Goal: Information Seeking & Learning: Check status

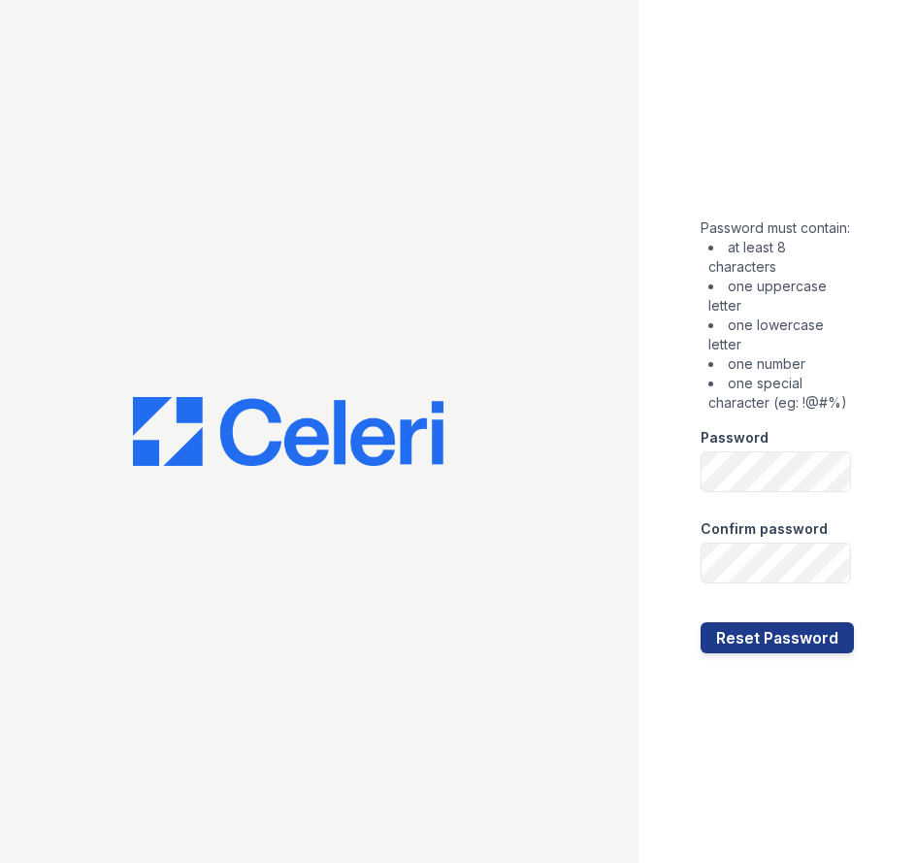
click at [803, 451] on div "Password" at bounding box center [777, 431] width 153 height 39
click at [701, 622] on button "Reset Password" at bounding box center [777, 637] width 153 height 31
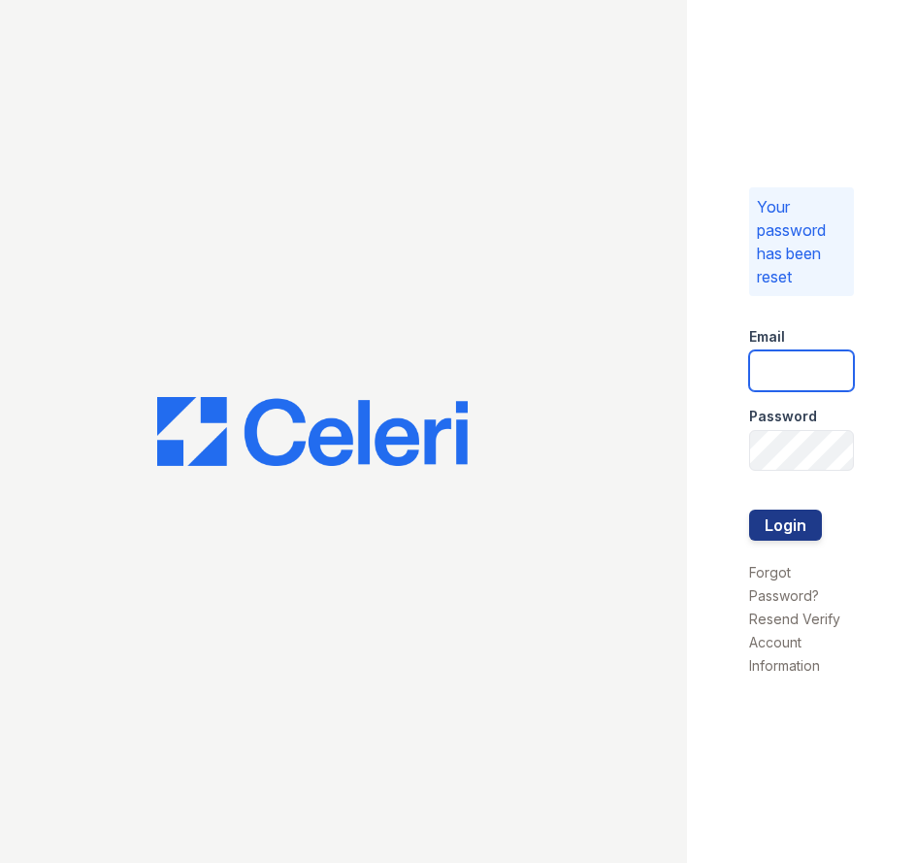
click at [800, 373] on input "email" at bounding box center [801, 370] width 105 height 41
type input "spatterson@trinity-pm.com"
click at [749, 509] on button "Login" at bounding box center [785, 524] width 73 height 31
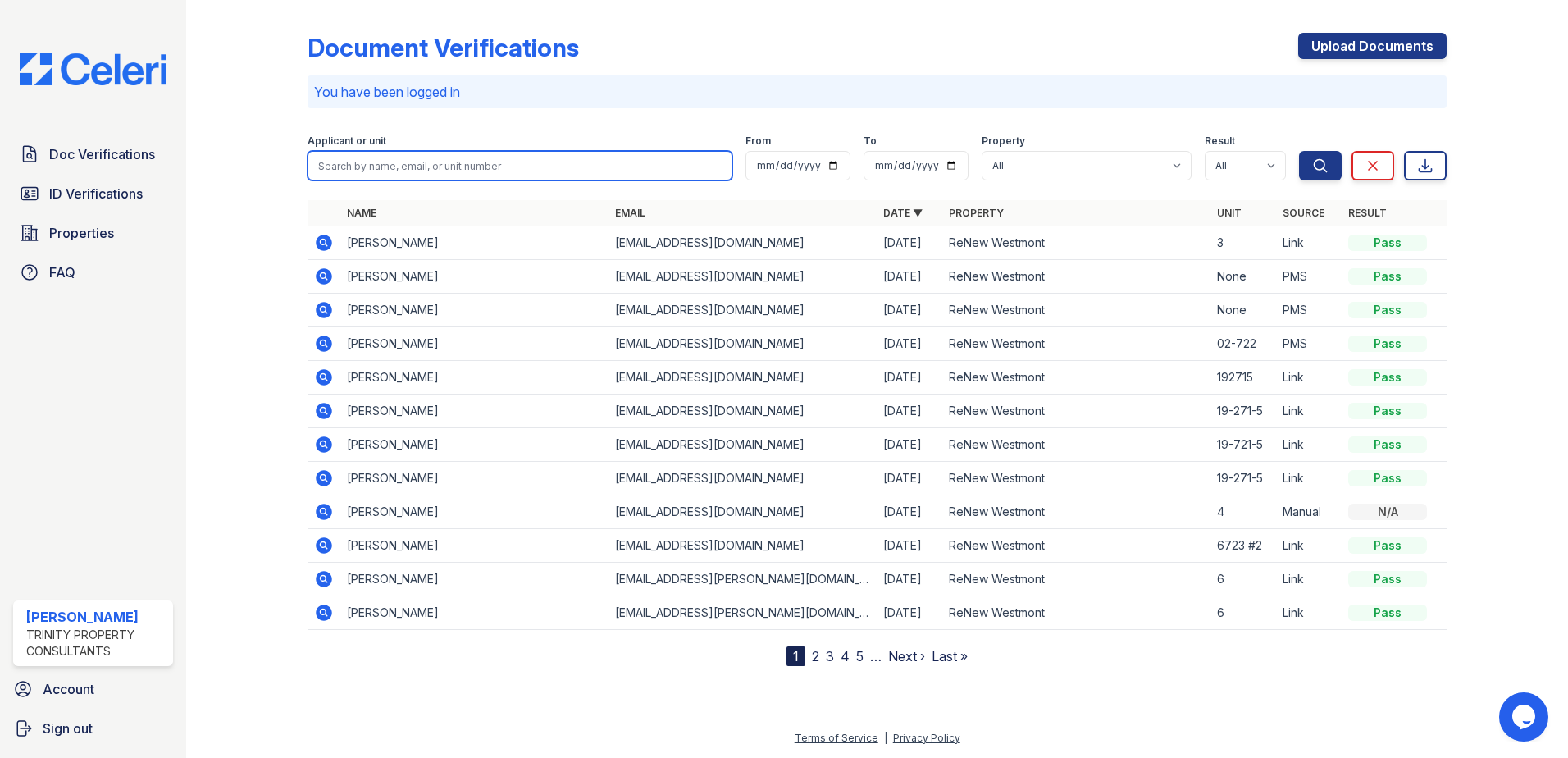
click at [510, 160] on input "search" at bounding box center [520, 166] width 425 height 30
type input "clare"
click at [773, 151] on button "Search" at bounding box center [1320, 166] width 42 height 30
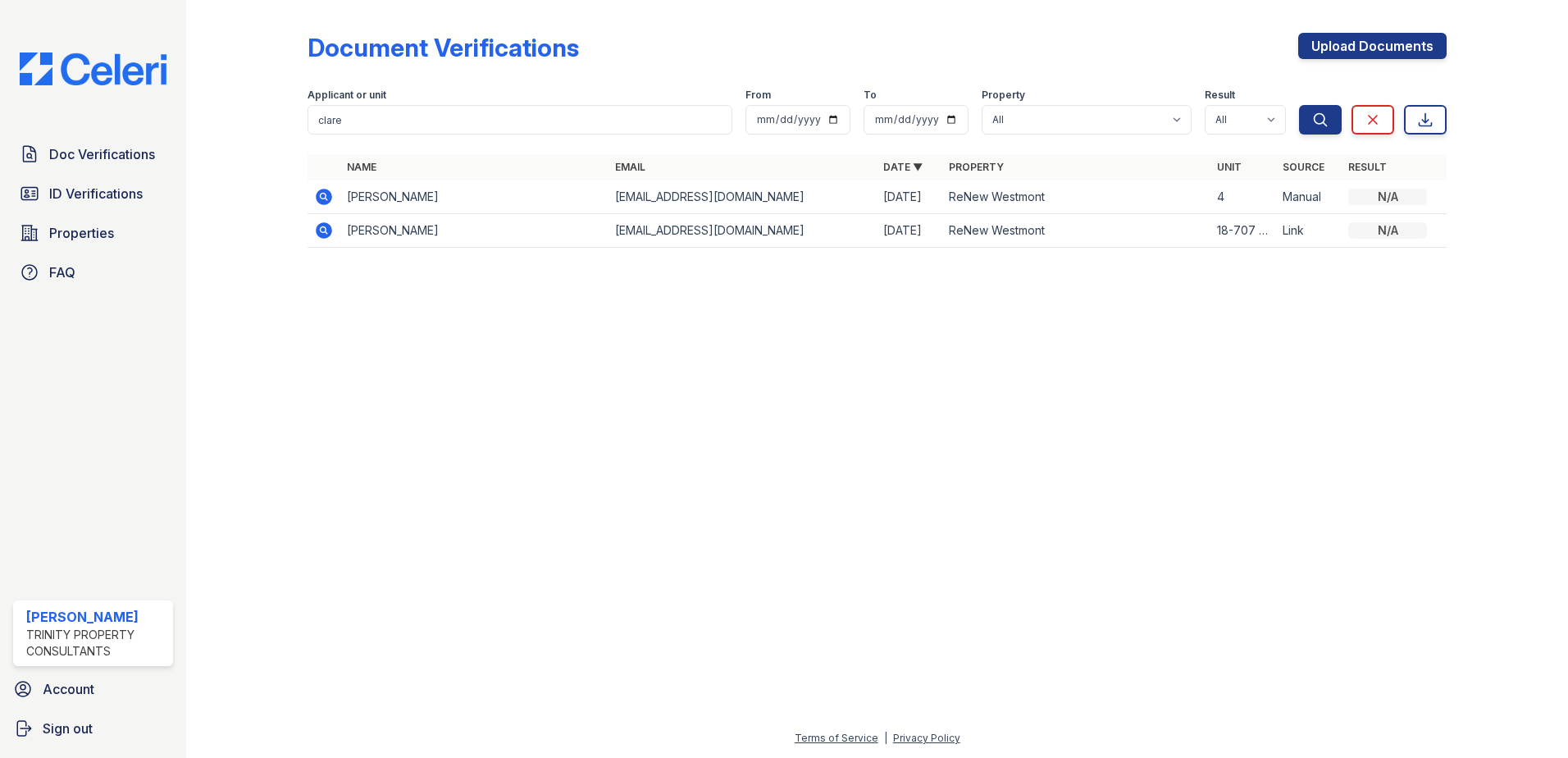
click at [322, 196] on icon at bounding box center [322, 195] width 4 height 4
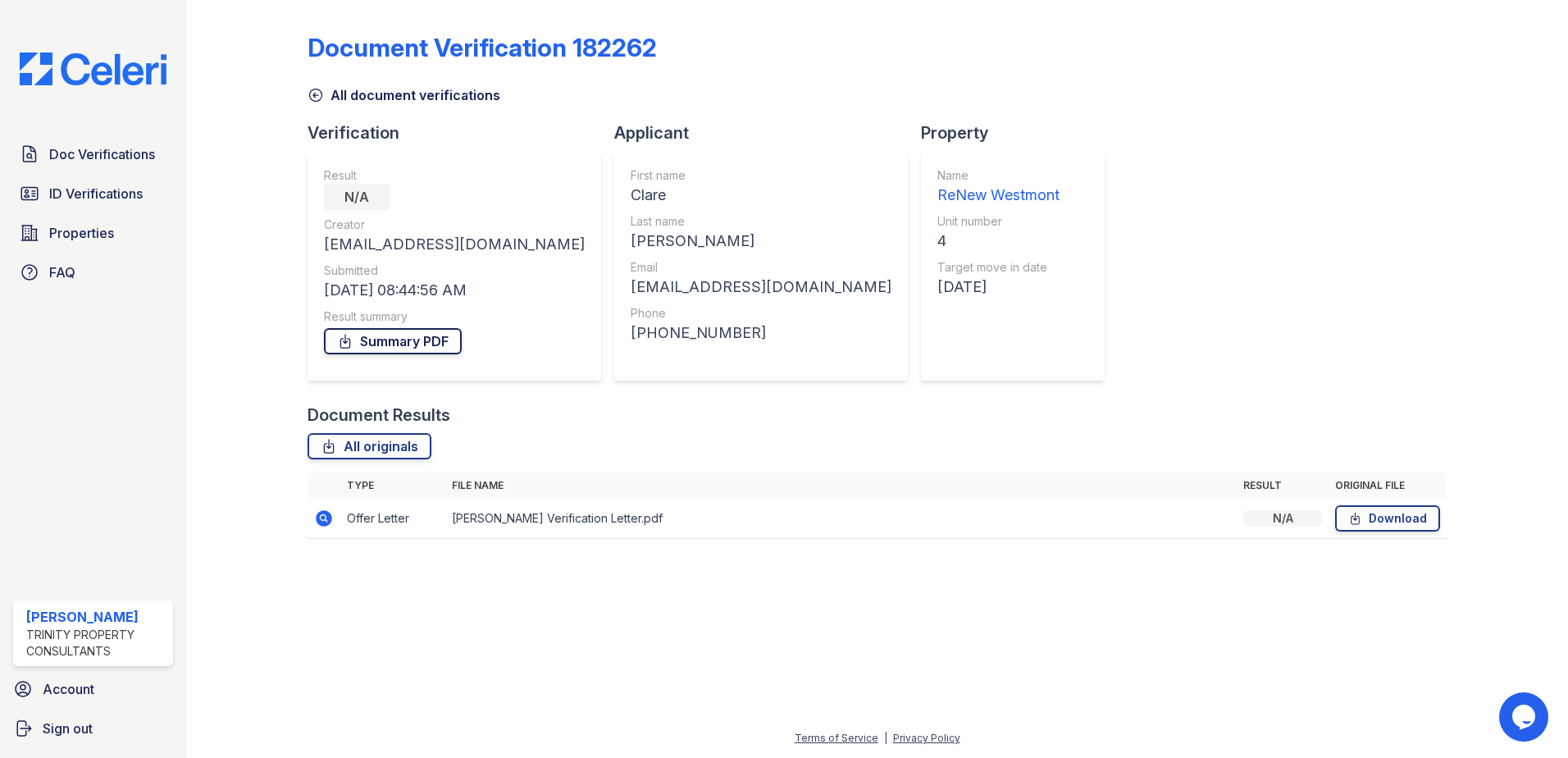
click at [390, 346] on link "Summary PDF" at bounding box center [392, 341] width 138 height 26
click at [402, 341] on link "Summary PDF" at bounding box center [392, 341] width 138 height 26
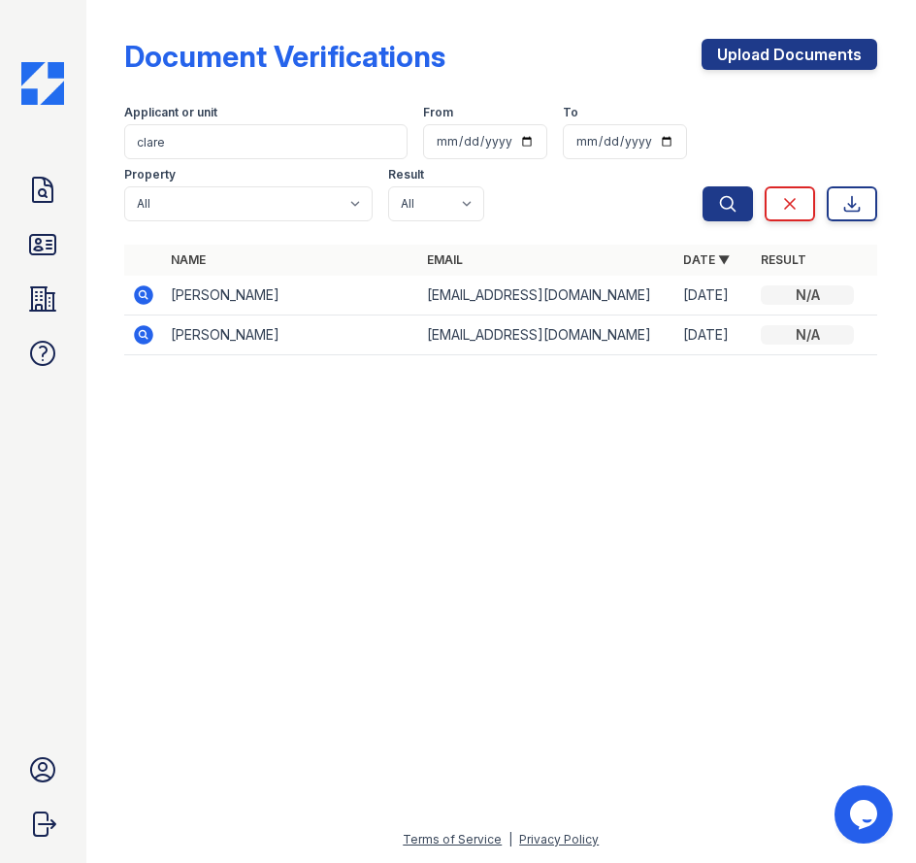
click at [150, 332] on icon at bounding box center [144, 334] width 19 height 19
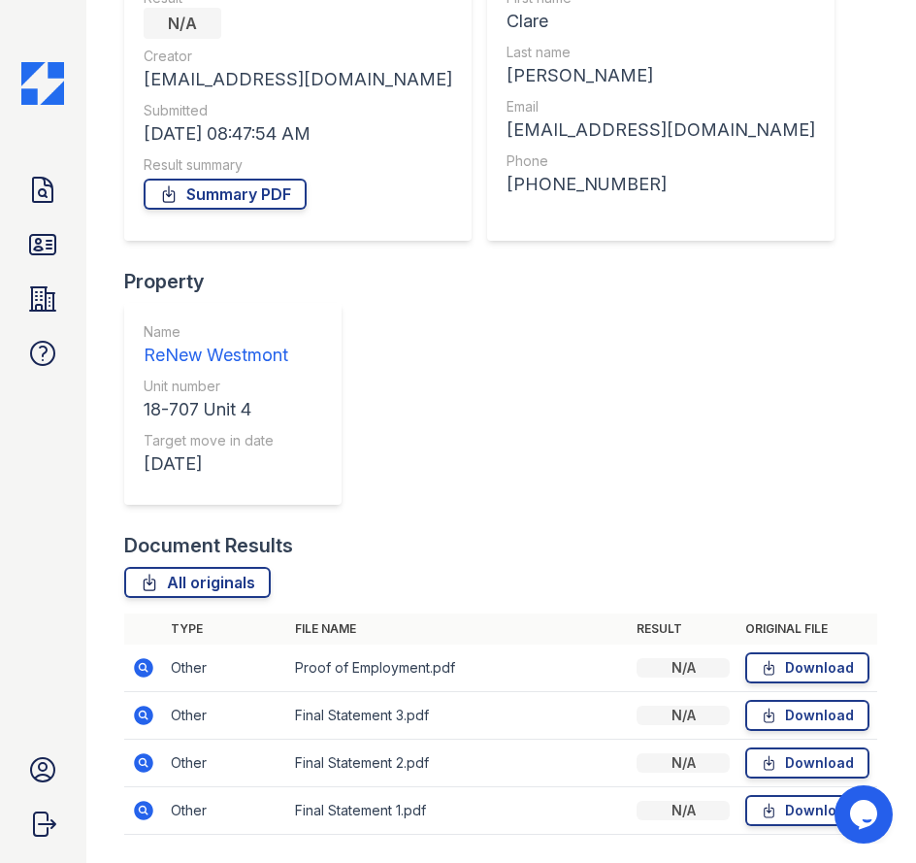
scroll to position [267, 0]
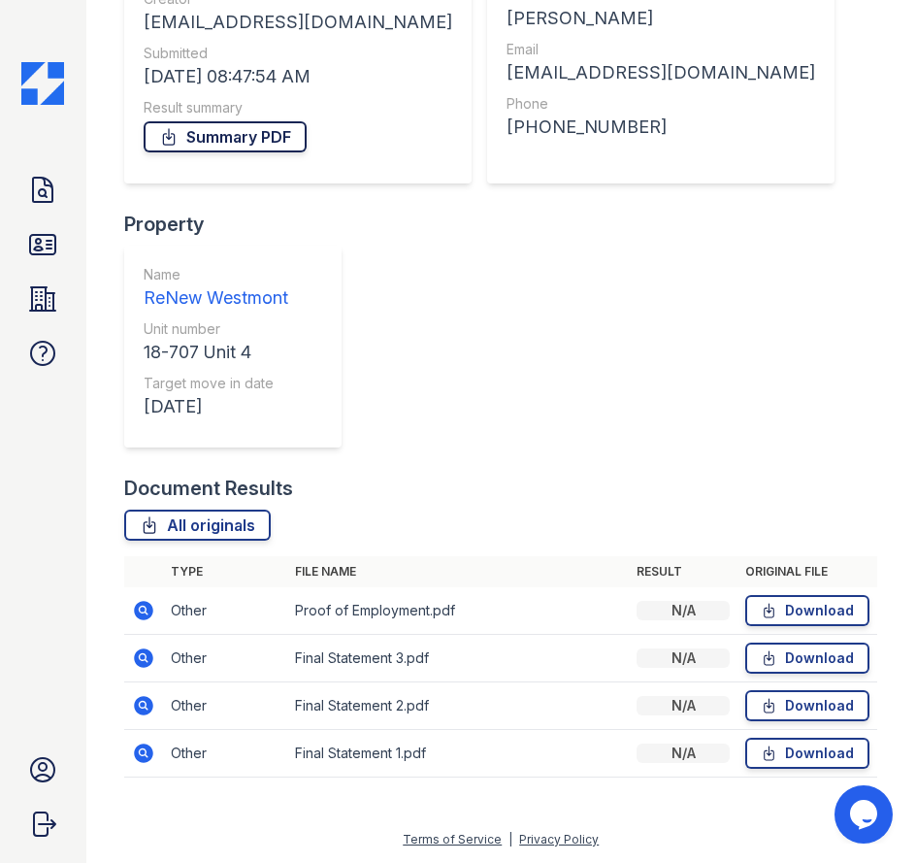
click at [274, 143] on link "Summary PDF" at bounding box center [225, 136] width 163 height 31
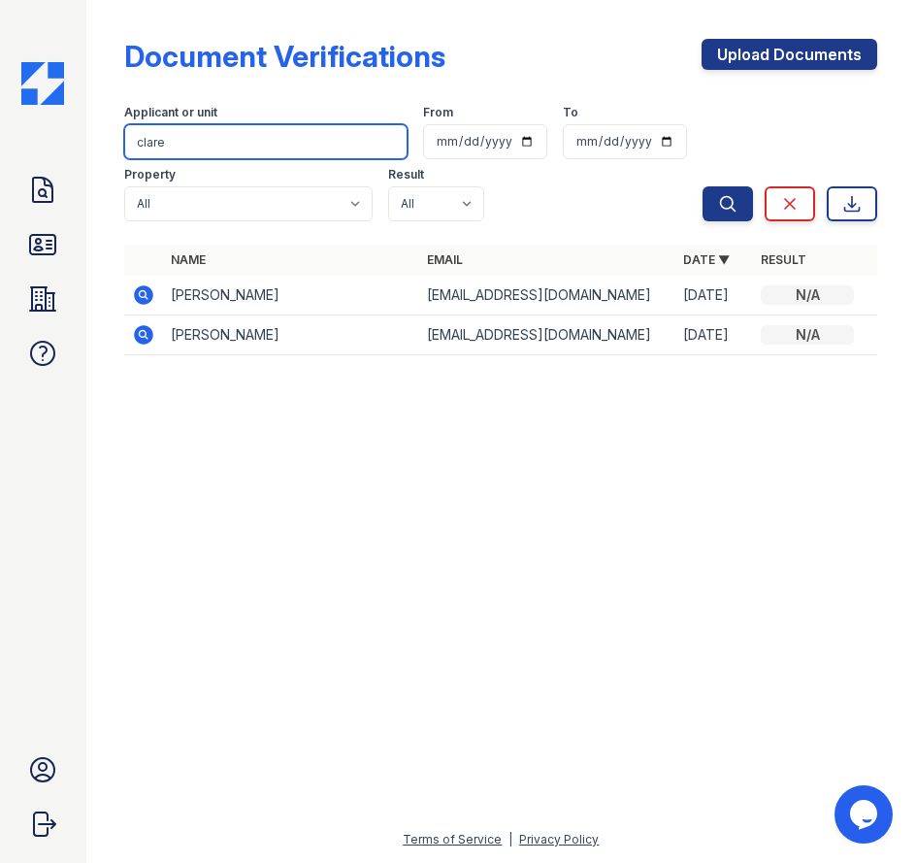
drag, startPoint x: 212, startPoint y: 142, endPoint x: 44, endPoint y: 97, distance: 173.7
click at [58, 101] on div "Doc Verifications ID Verifications Properties FAQ Stephaughn Patterson Trinity …" at bounding box center [458, 431] width 916 height 863
type input "woods"
click at [703, 186] on button "Search" at bounding box center [728, 203] width 50 height 35
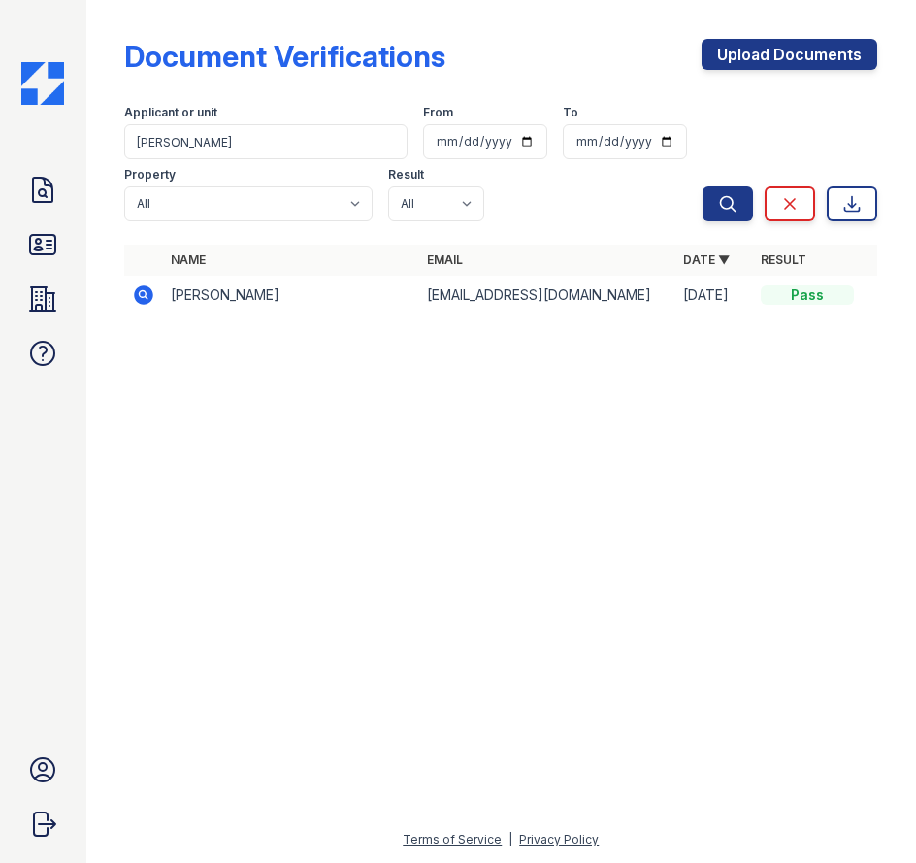
click at [155, 295] on icon at bounding box center [143, 294] width 23 height 23
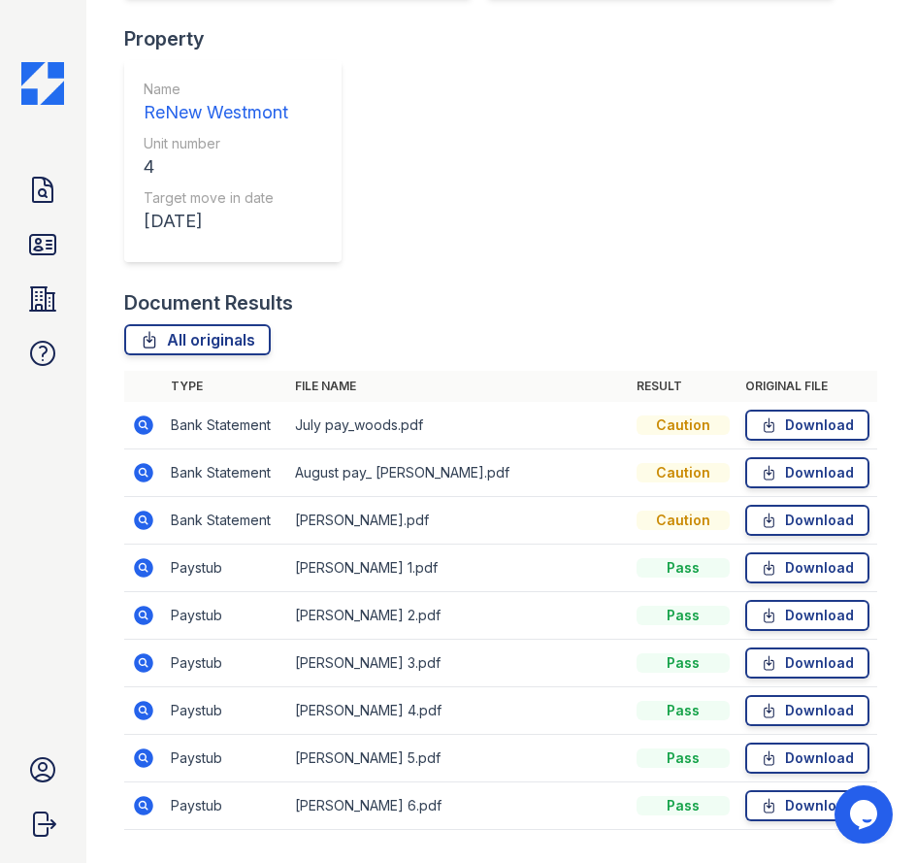
scroll to position [485, 0]
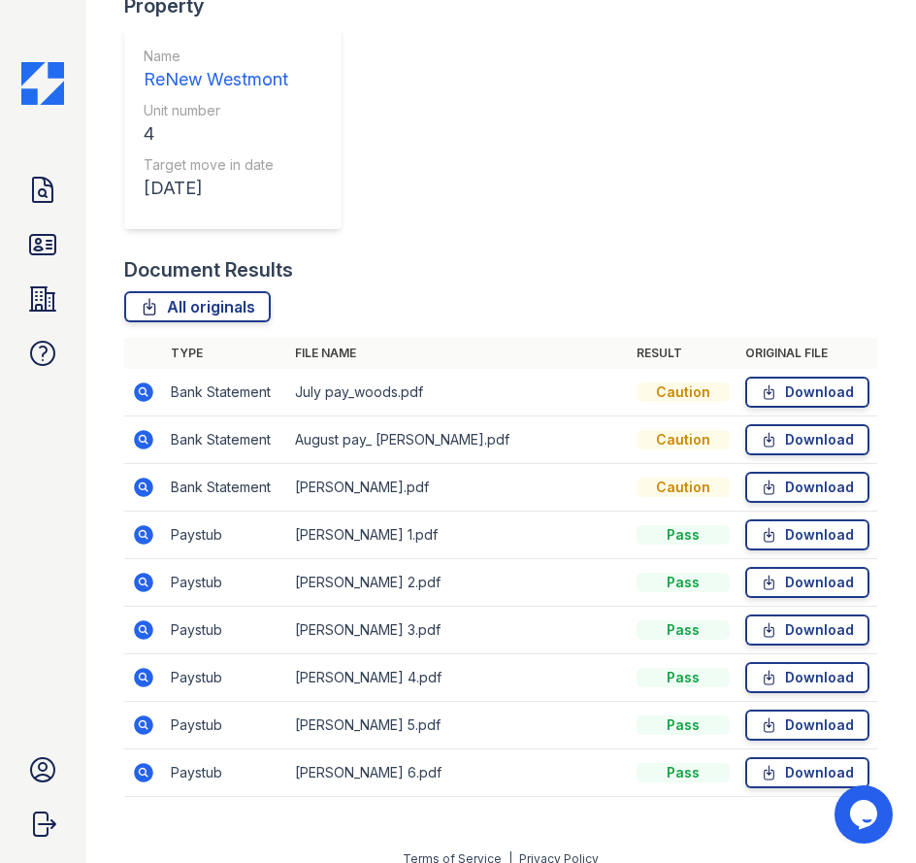
click at [152, 397] on icon at bounding box center [143, 391] width 23 height 23
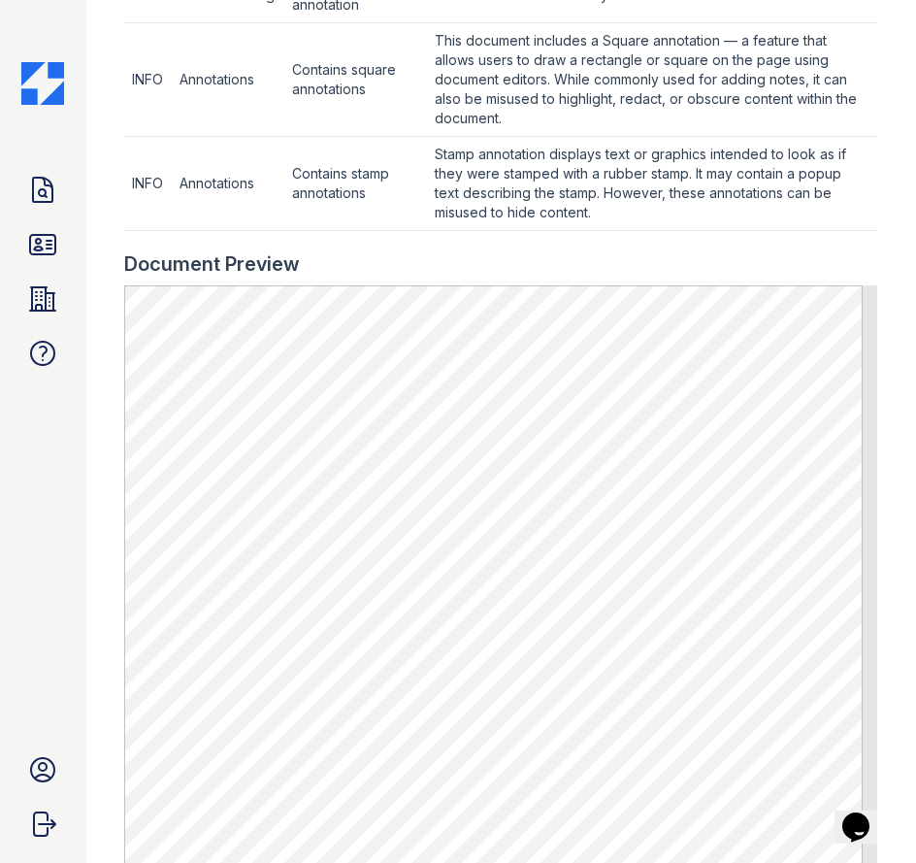
scroll to position [1164, 0]
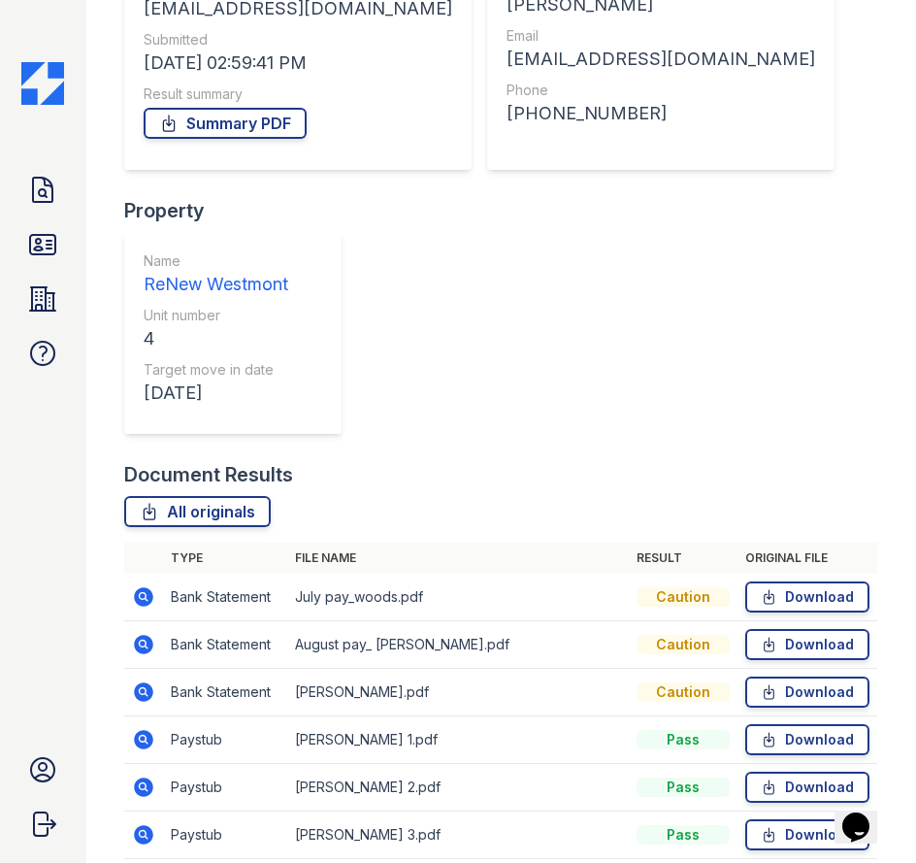
scroll to position [311, 0]
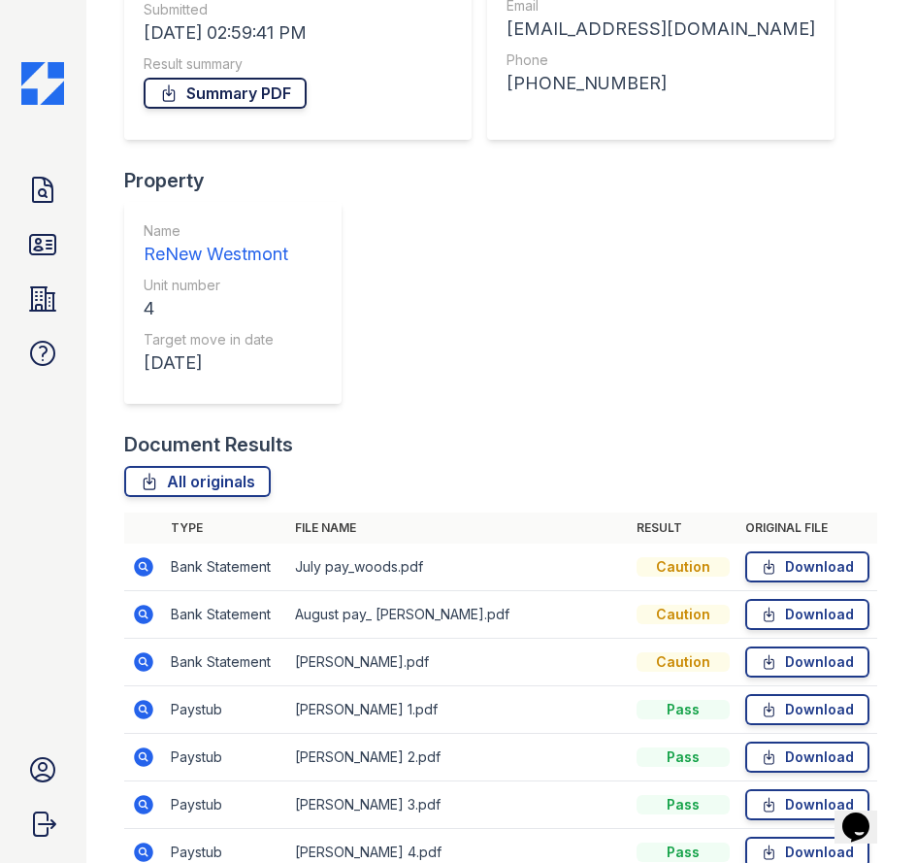
click at [214, 91] on link "Summary PDF" at bounding box center [225, 93] width 163 height 31
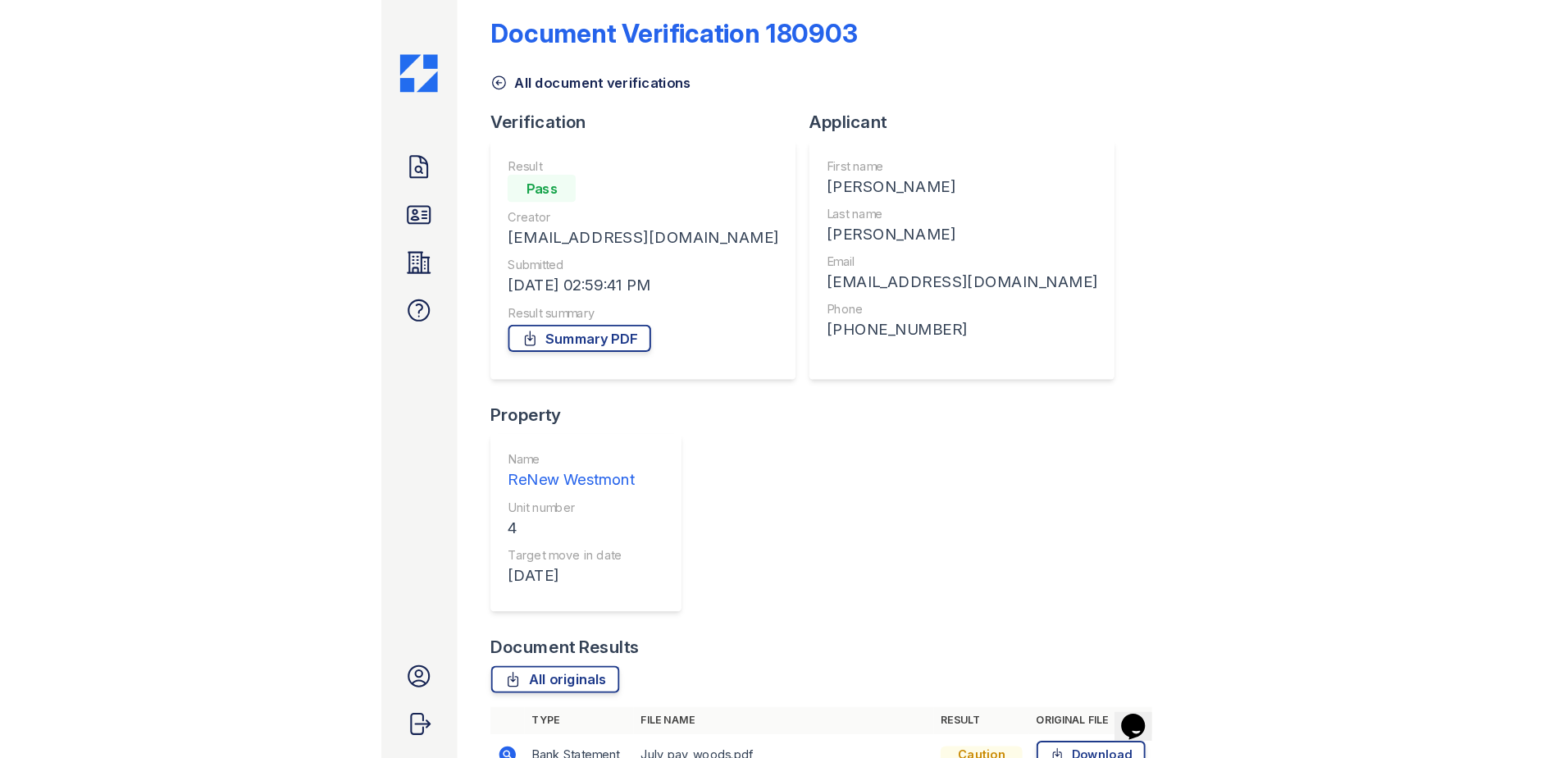
scroll to position [0, 0]
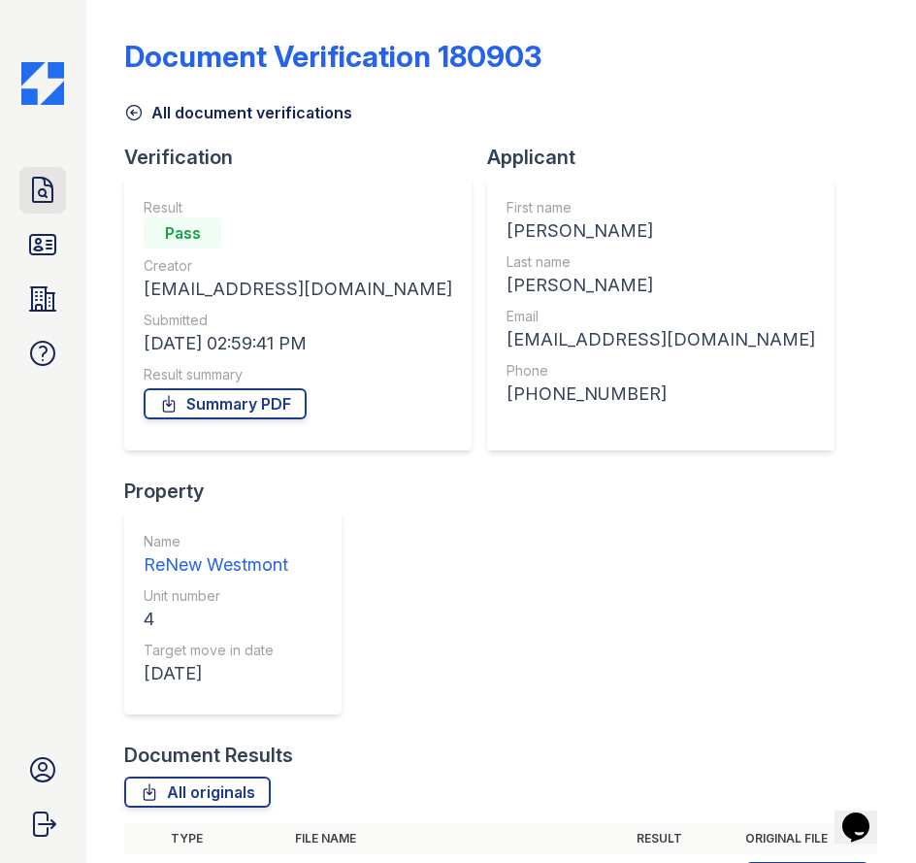
click at [37, 207] on link "Doc Verifications" at bounding box center [42, 190] width 47 height 47
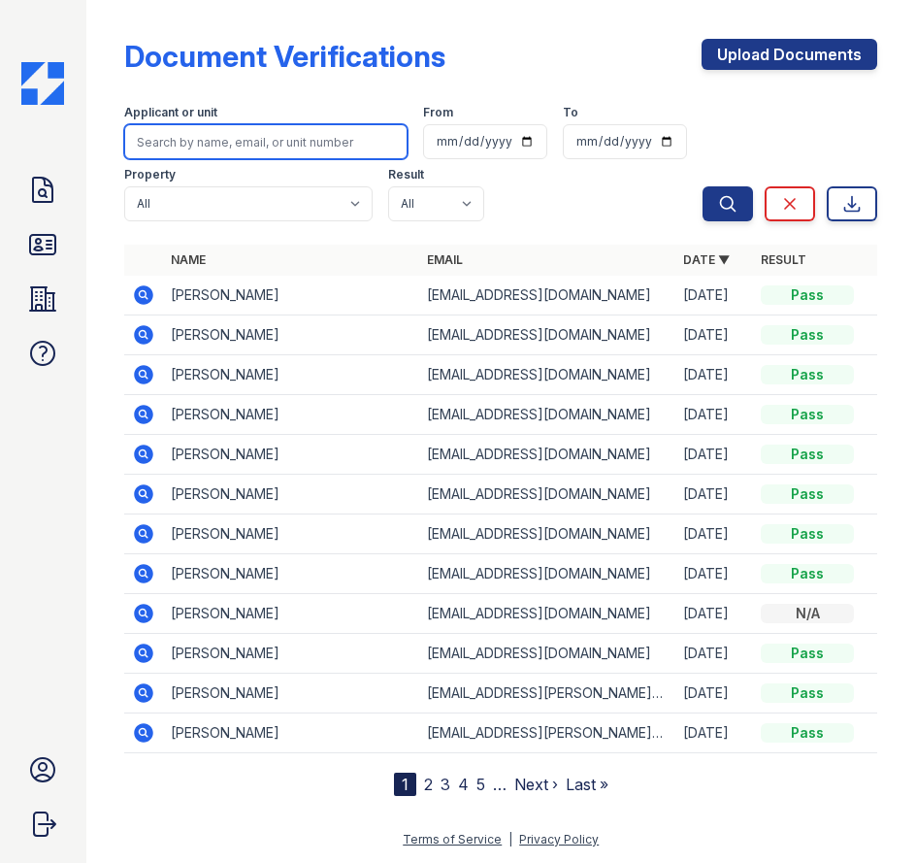
click at [234, 152] on input "search" at bounding box center [265, 141] width 283 height 35
type input "nick"
click at [703, 186] on button "Search" at bounding box center [728, 203] width 50 height 35
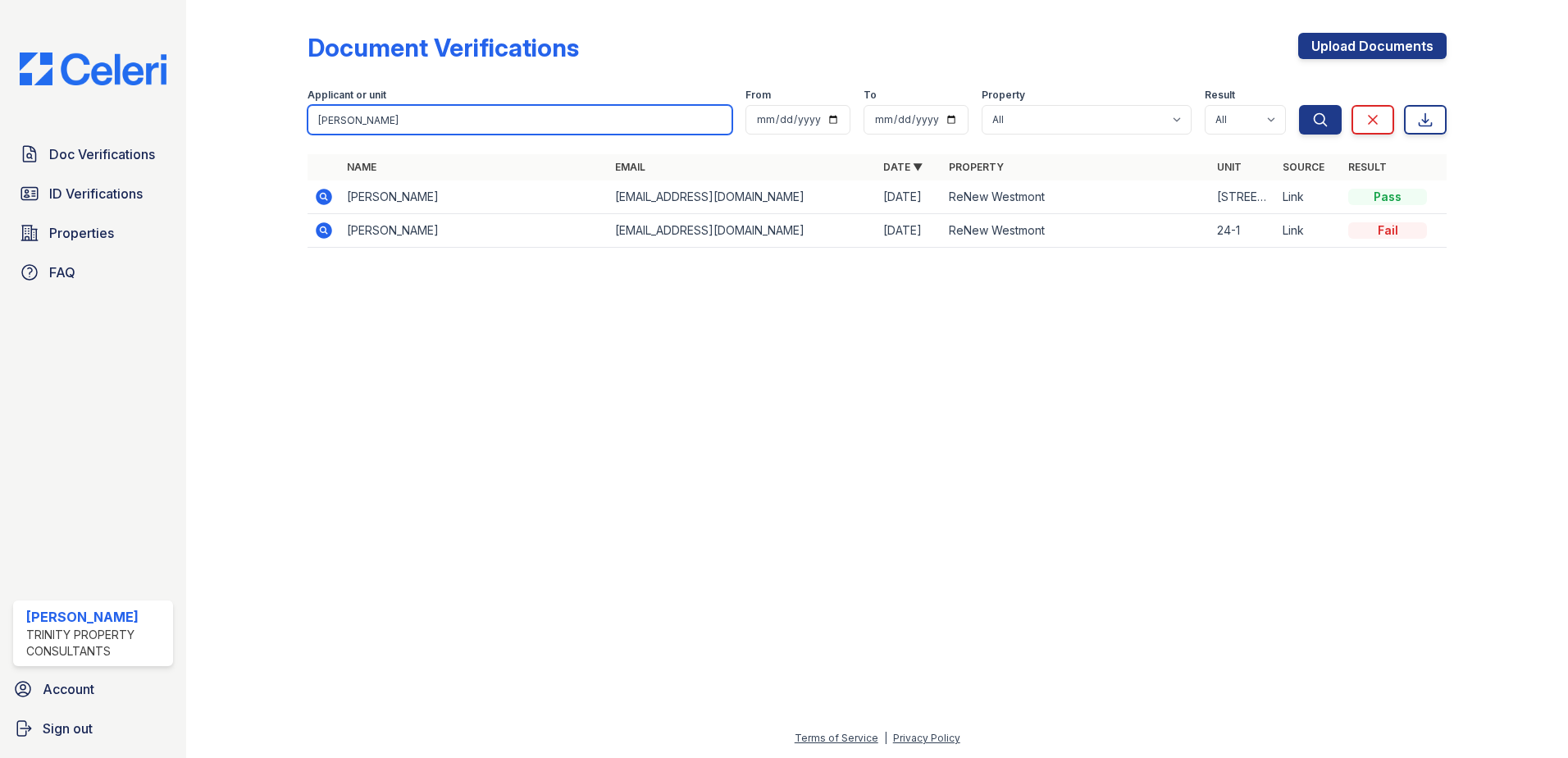
drag, startPoint x: 380, startPoint y: 121, endPoint x: 252, endPoint y: 117, distance: 128.1
click at [252, 117] on div "Document Verifications Upload Documents Filter Applicant or unit nick From To P…" at bounding box center [877, 145] width 1330 height 291
type input "boling"
click at [773, 105] on button "Search" at bounding box center [1320, 119] width 42 height 30
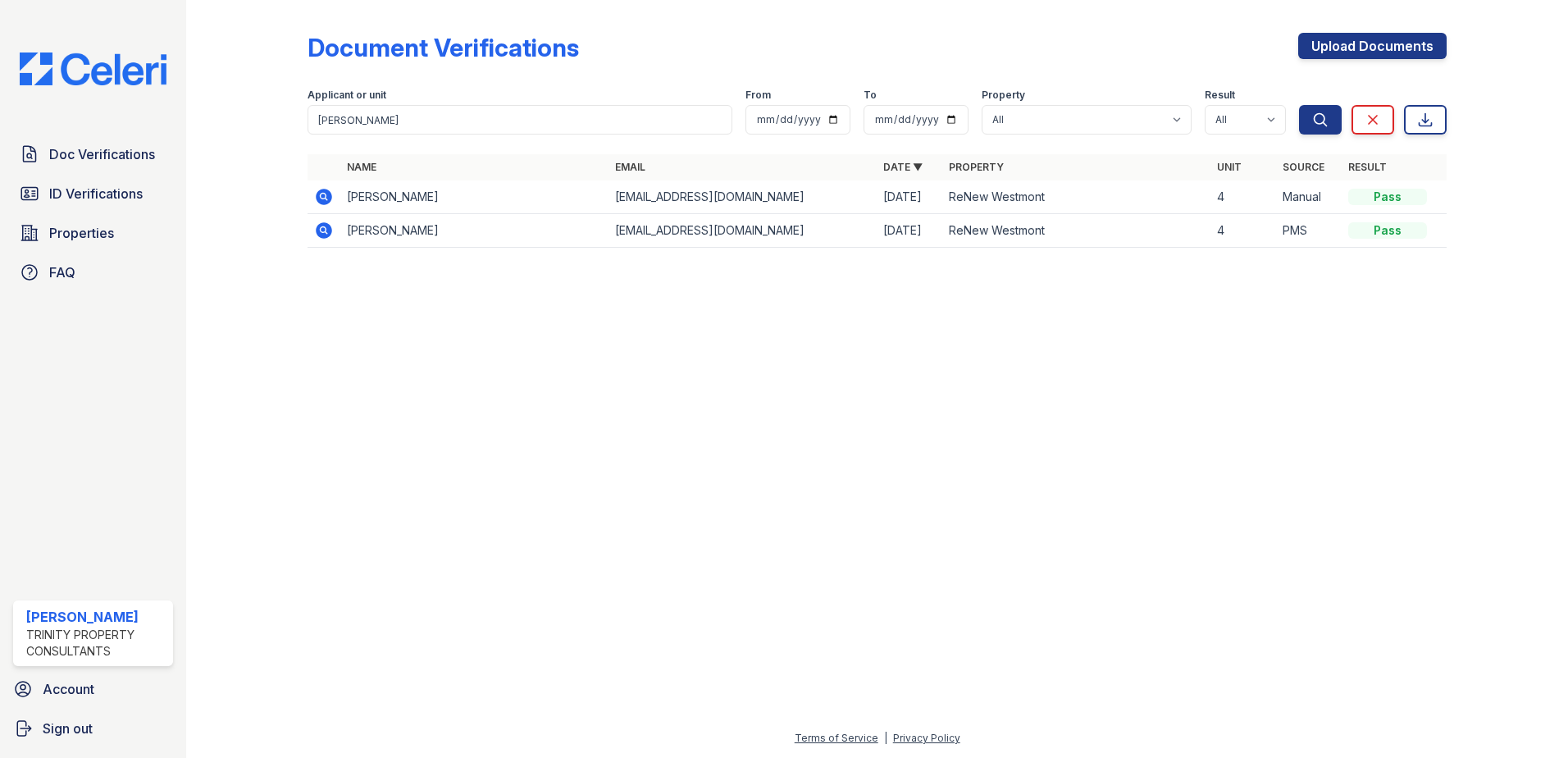
click at [324, 197] on icon at bounding box center [322, 195] width 4 height 4
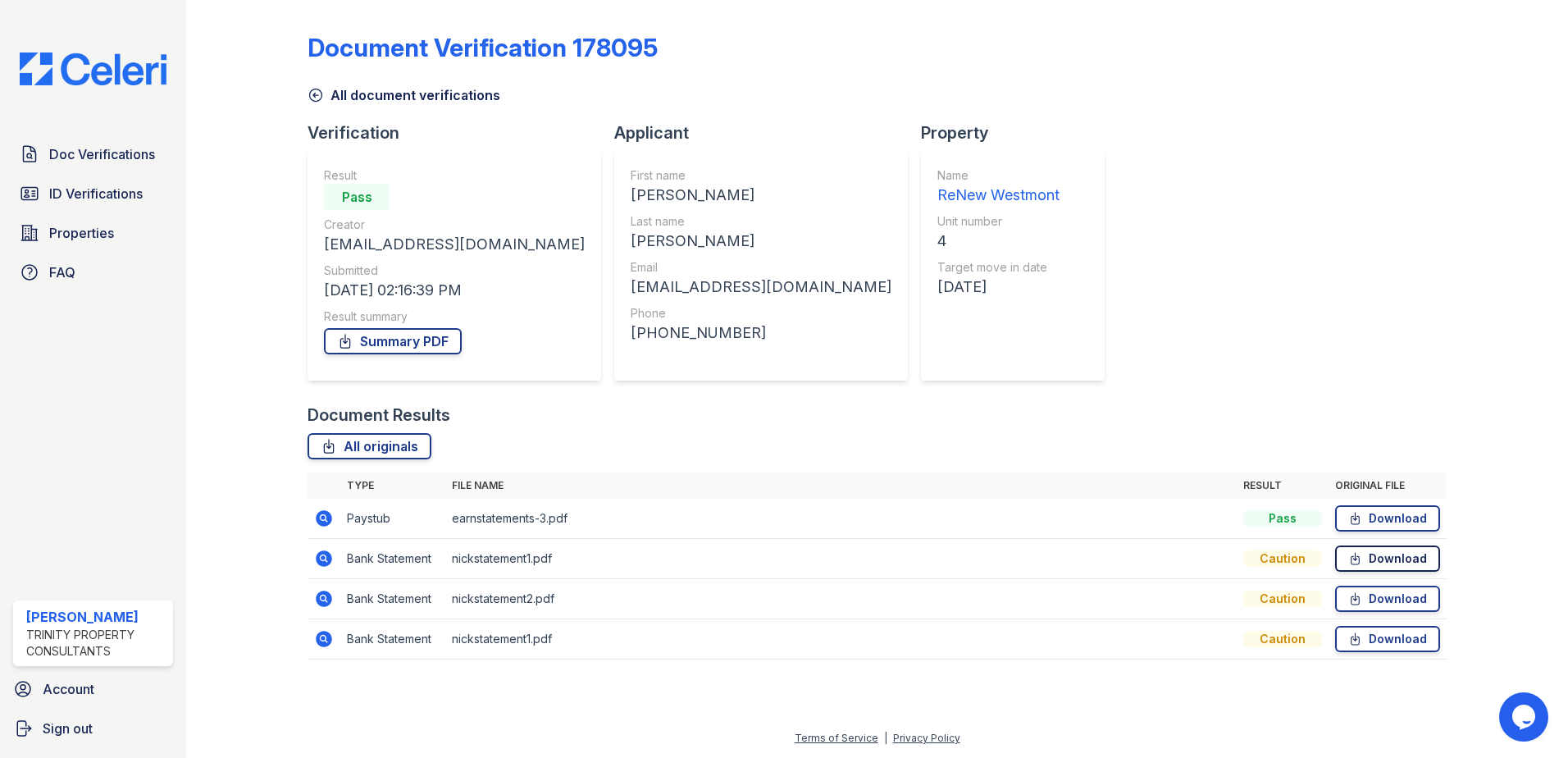
click at [1363, 559] on icon at bounding box center [1355, 558] width 14 height 16
click at [416, 341] on link "Summary PDF" at bounding box center [392, 341] width 138 height 26
click at [423, 346] on link "Summary PDF" at bounding box center [392, 341] width 138 height 26
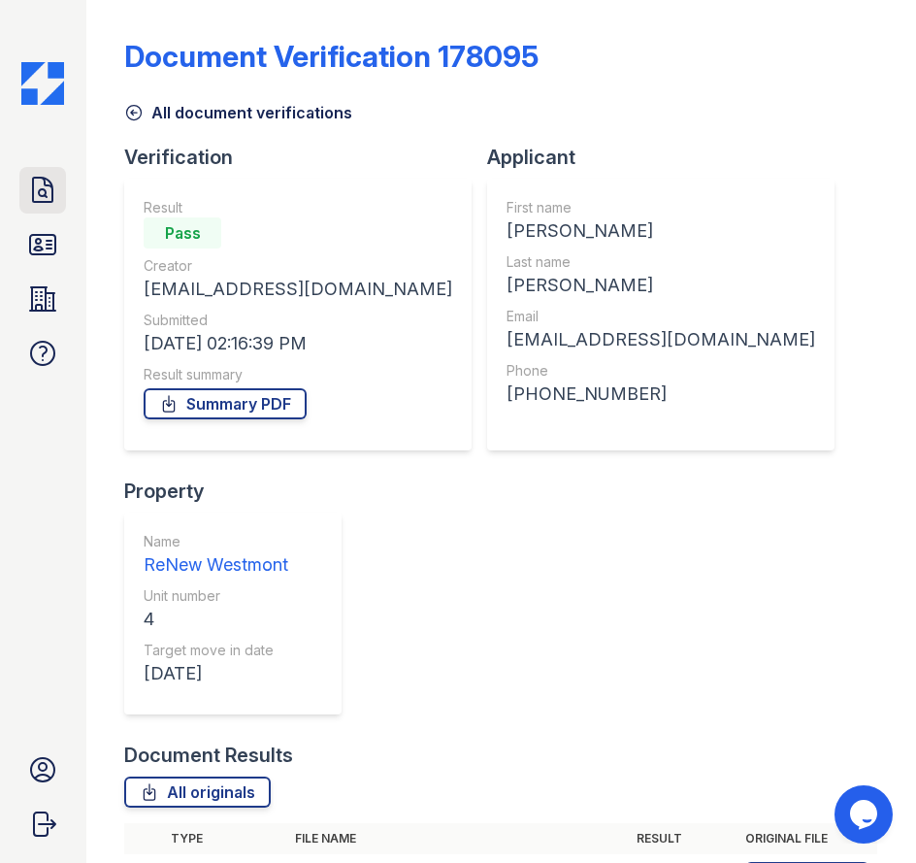
click at [57, 196] on icon at bounding box center [42, 190] width 31 height 31
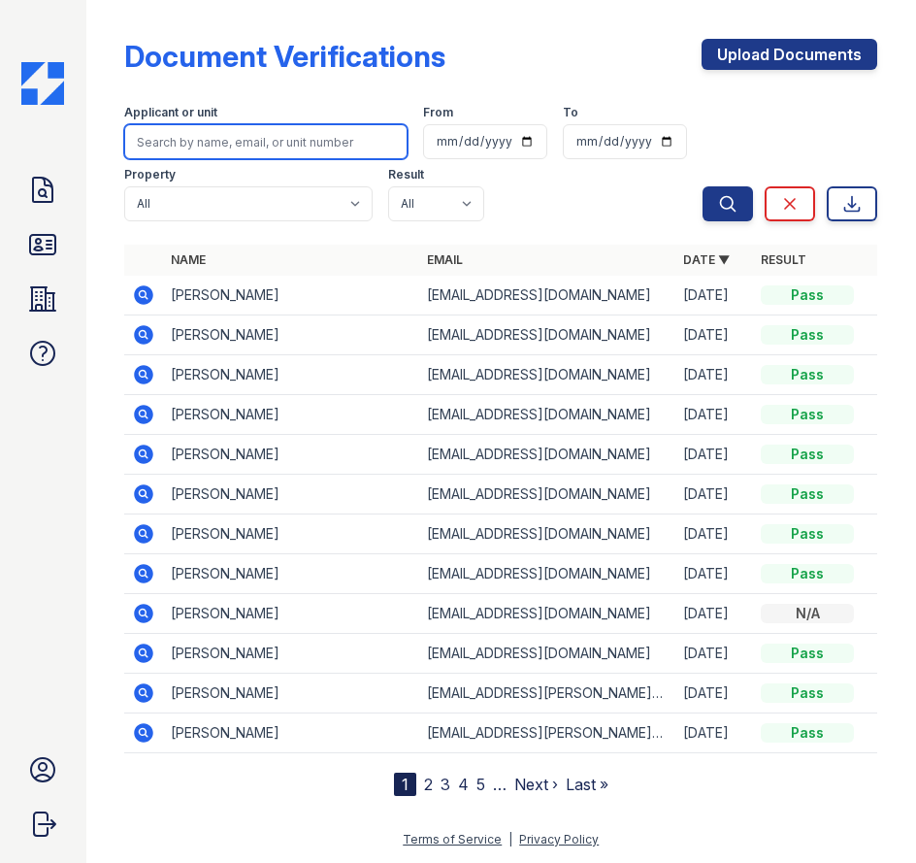
click at [288, 139] on input "search" at bounding box center [265, 141] width 283 height 35
type input "boling"
click at [703, 186] on button "Search" at bounding box center [728, 203] width 50 height 35
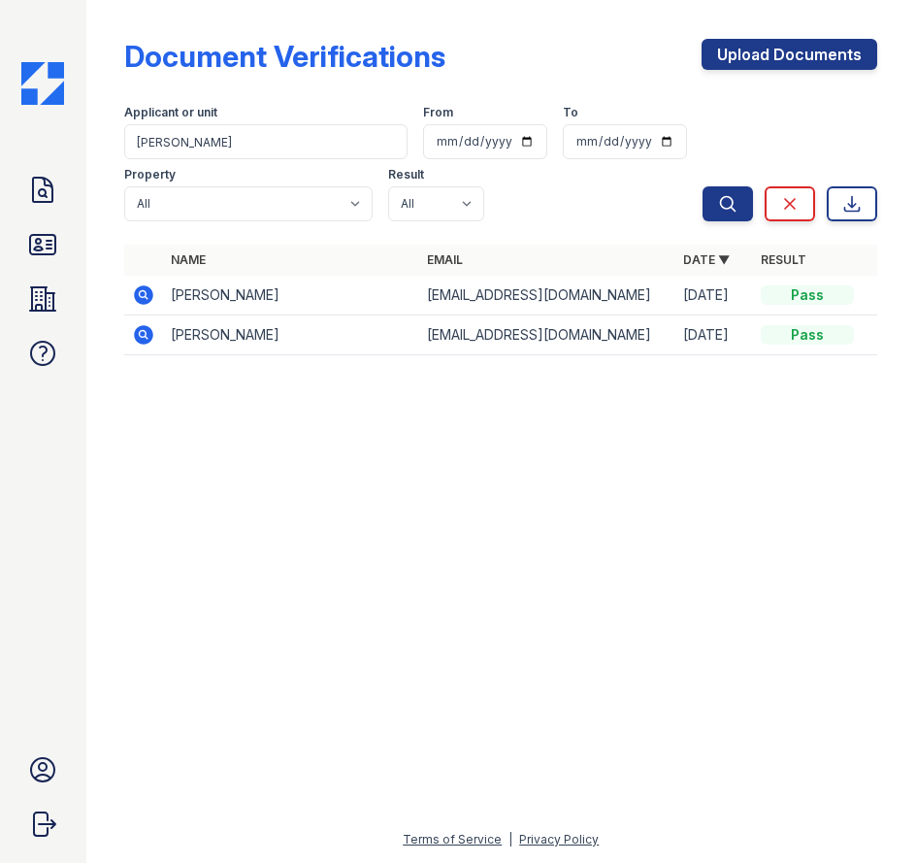
click at [144, 331] on icon at bounding box center [143, 334] width 23 height 23
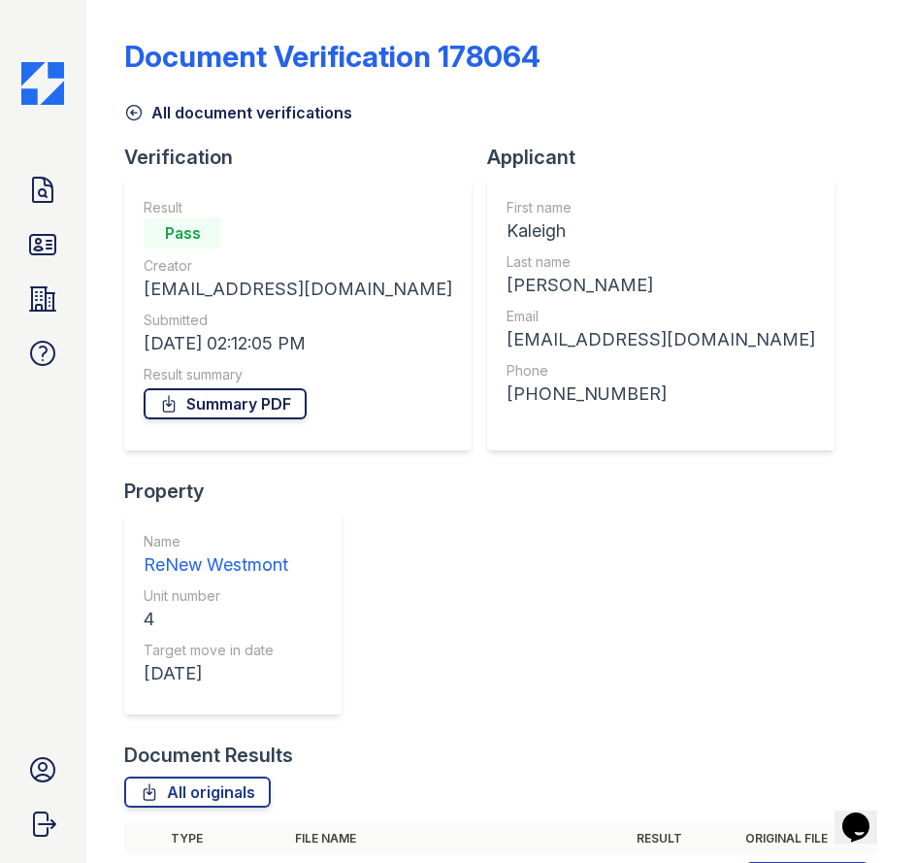
click at [279, 388] on link "Summary PDF" at bounding box center [225, 403] width 163 height 31
click at [41, 241] on icon at bounding box center [42, 244] width 25 height 19
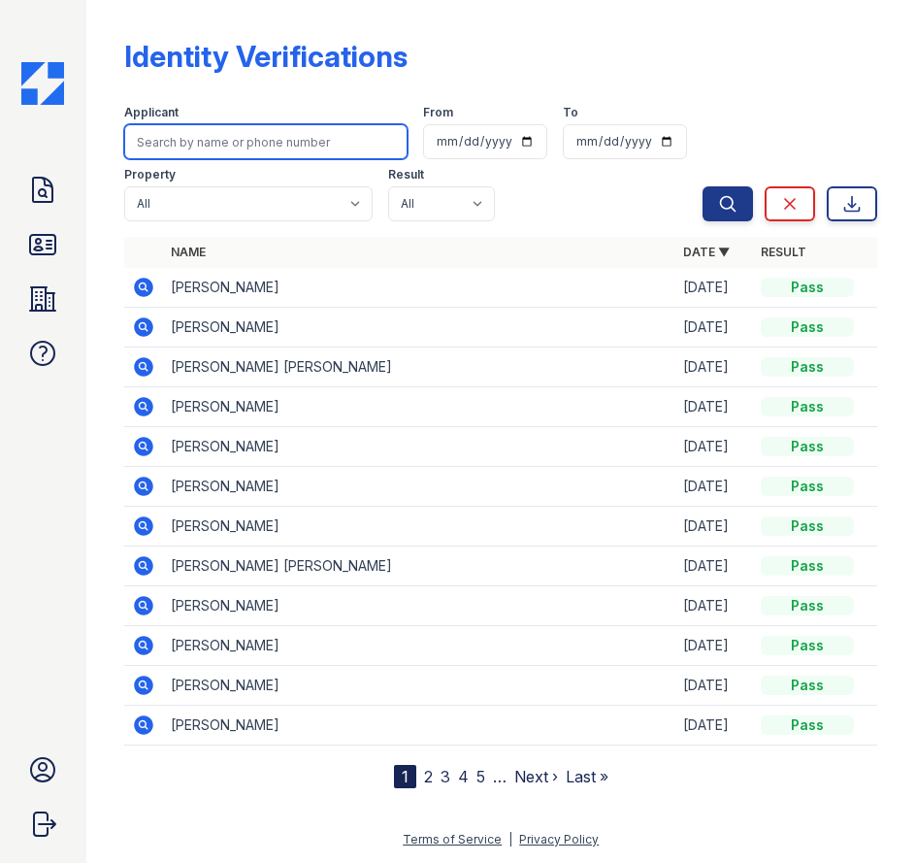
click at [229, 140] on input "search" at bounding box center [265, 141] width 283 height 35
type input "boling"
click at [703, 186] on button "Search" at bounding box center [728, 203] width 50 height 35
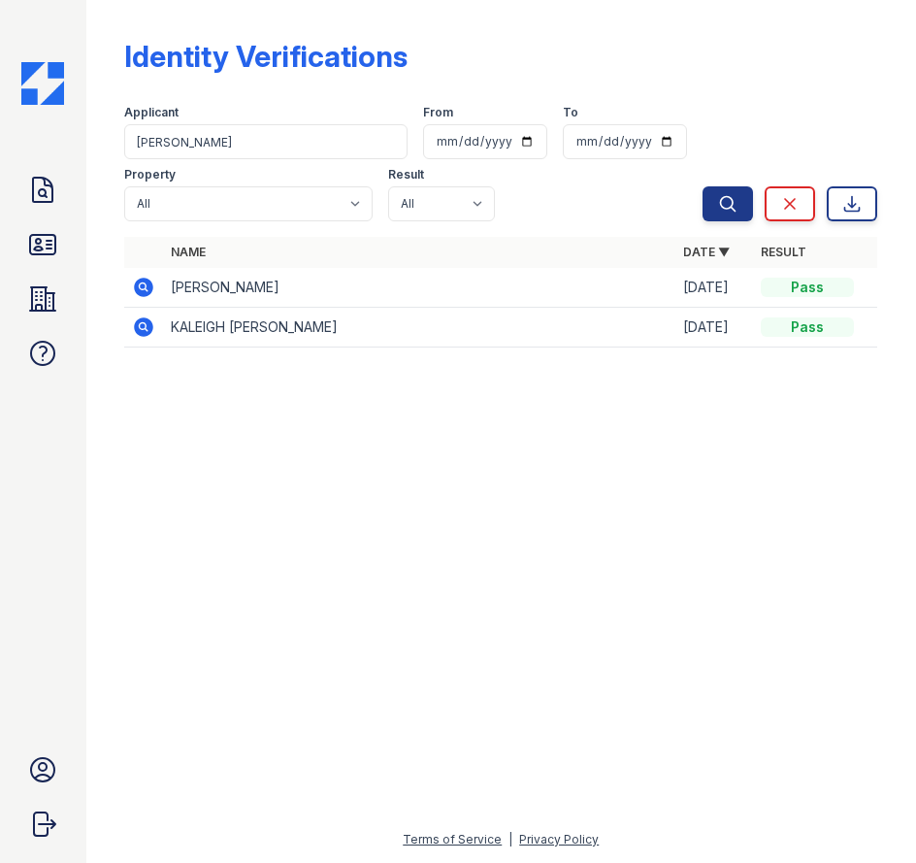
click at [135, 284] on icon at bounding box center [143, 287] width 23 height 23
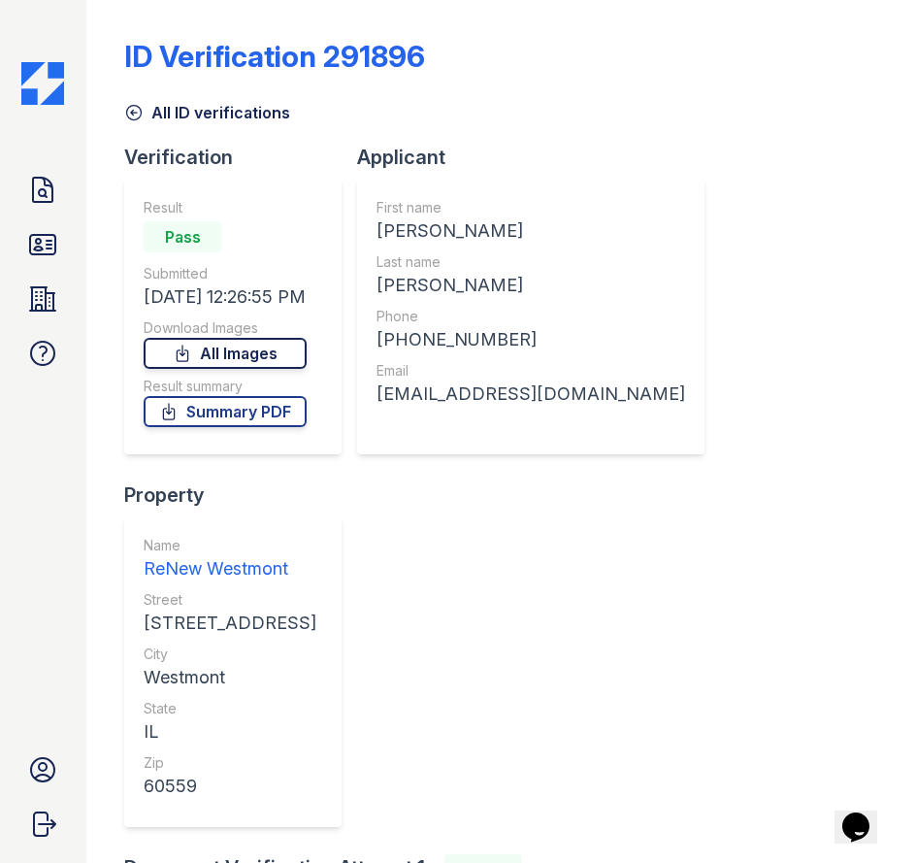
click at [242, 360] on link "All Images" at bounding box center [225, 353] width 163 height 31
drag, startPoint x: 871, startPoint y: 128, endPoint x: 852, endPoint y: 146, distance: 26.1
click at [871, 128] on div "ID Verification 291896 All ID verifications Verification Result Pass Submitted …" at bounding box center [500, 561] width 753 height 1106
click at [185, 347] on icon at bounding box center [182, 353] width 19 height 19
click at [212, 420] on link "Summary PDF" at bounding box center [225, 411] width 163 height 31
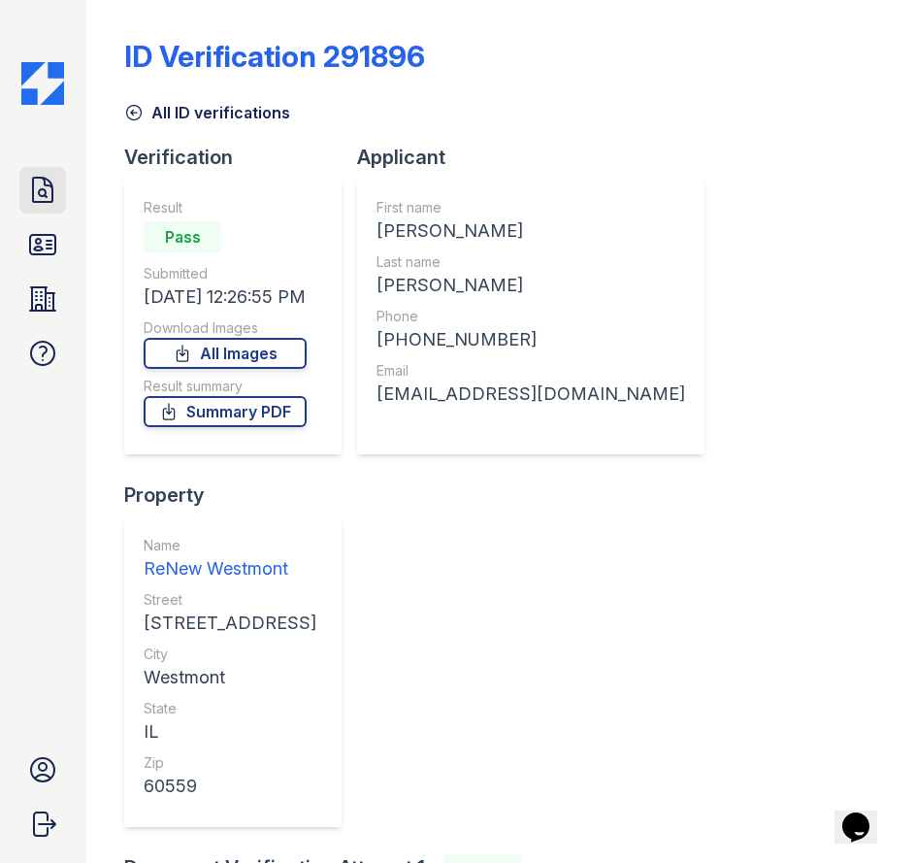
click at [37, 192] on icon at bounding box center [42, 190] width 31 height 31
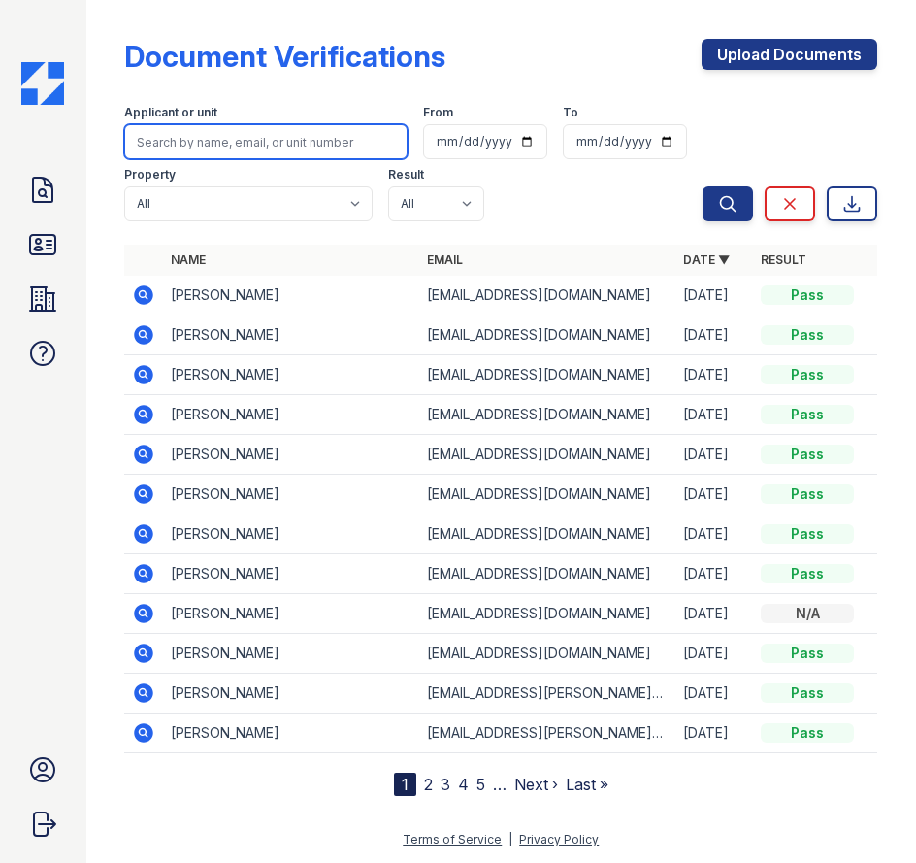
click at [265, 142] on input "search" at bounding box center [265, 141] width 283 height 35
type input "[PERSON_NAME]"
click at [703, 186] on button "Search" at bounding box center [728, 203] width 50 height 35
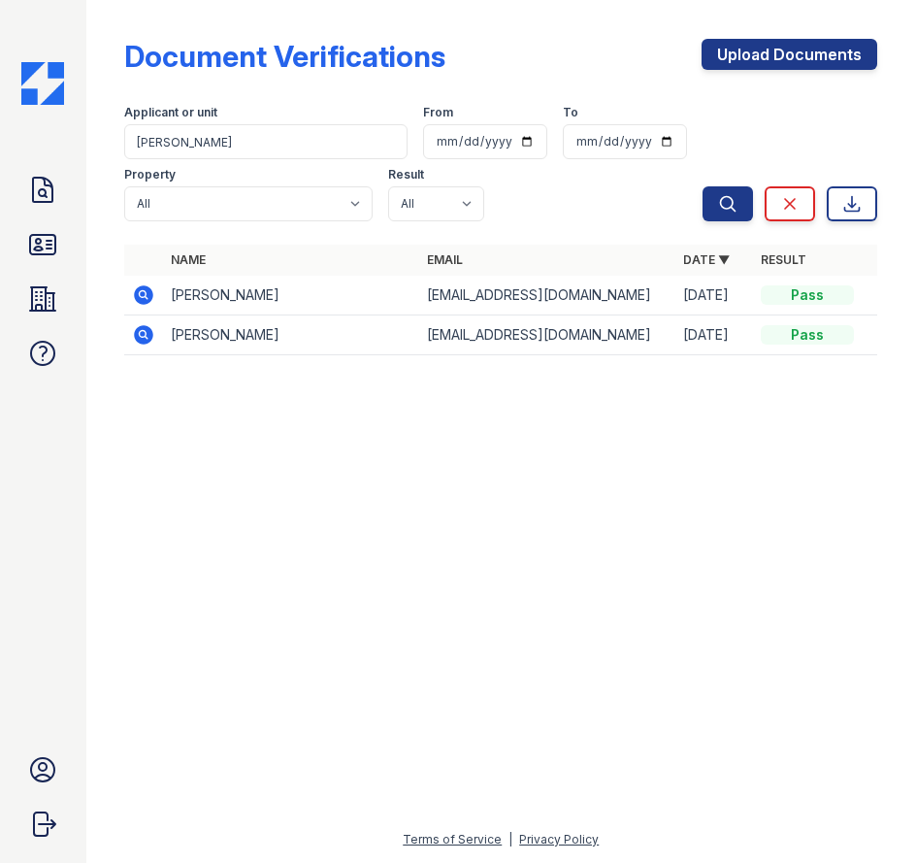
click at [137, 338] on icon at bounding box center [144, 334] width 19 height 19
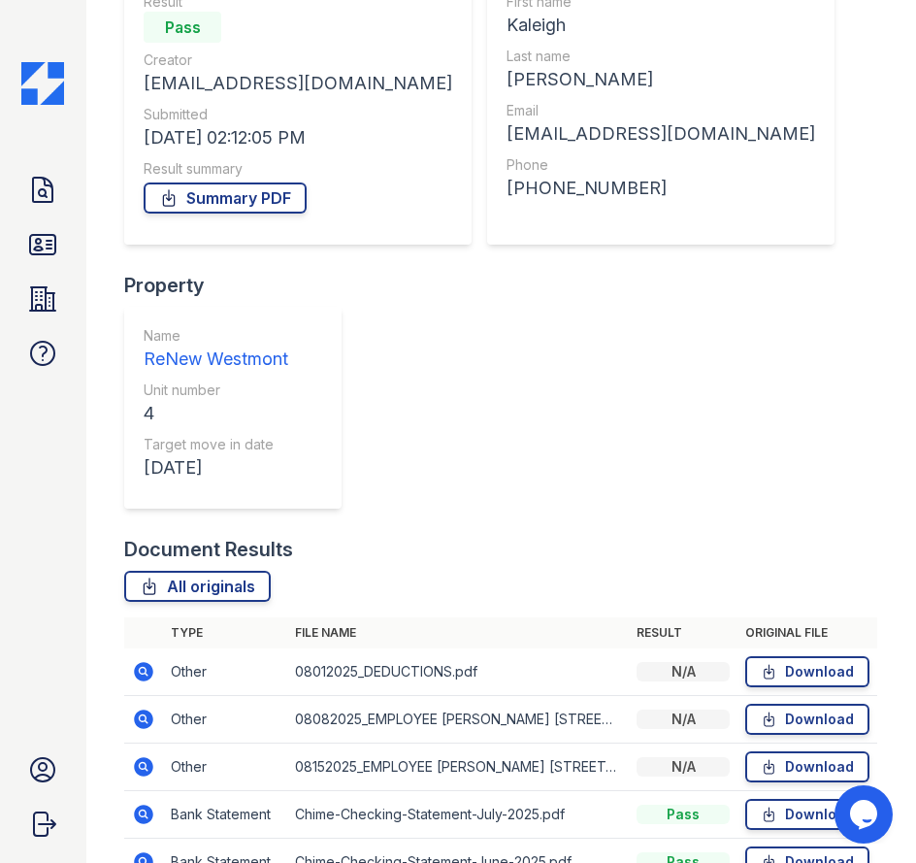
scroll to position [362, 0]
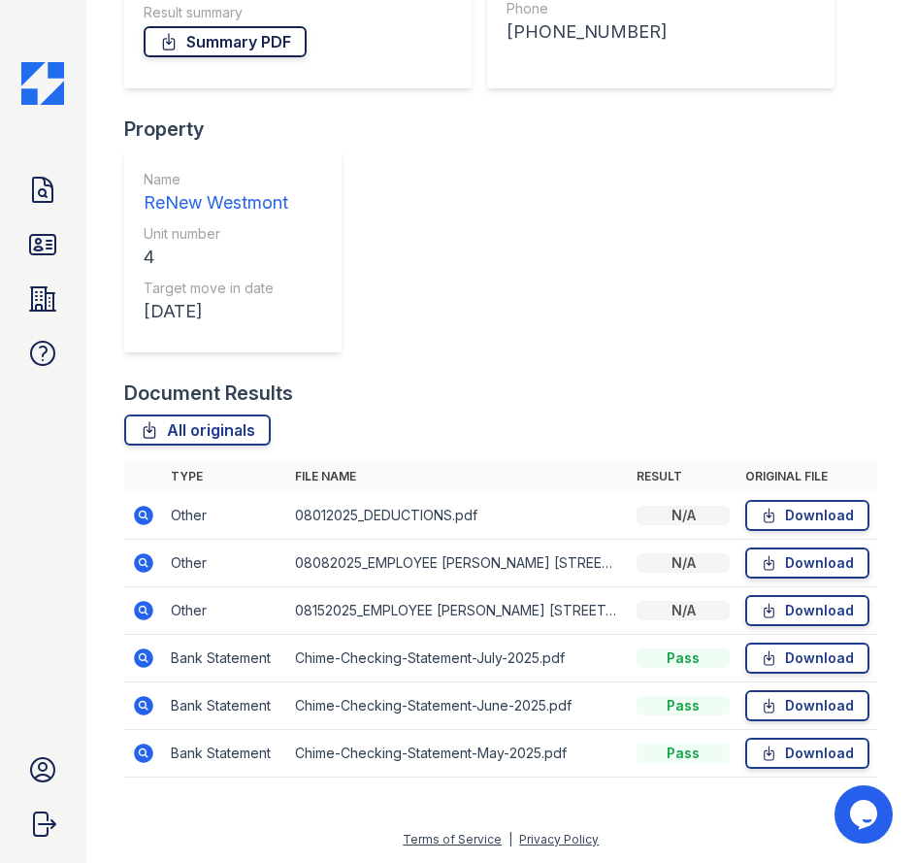
click at [269, 39] on link "Summary PDF" at bounding box center [225, 41] width 163 height 31
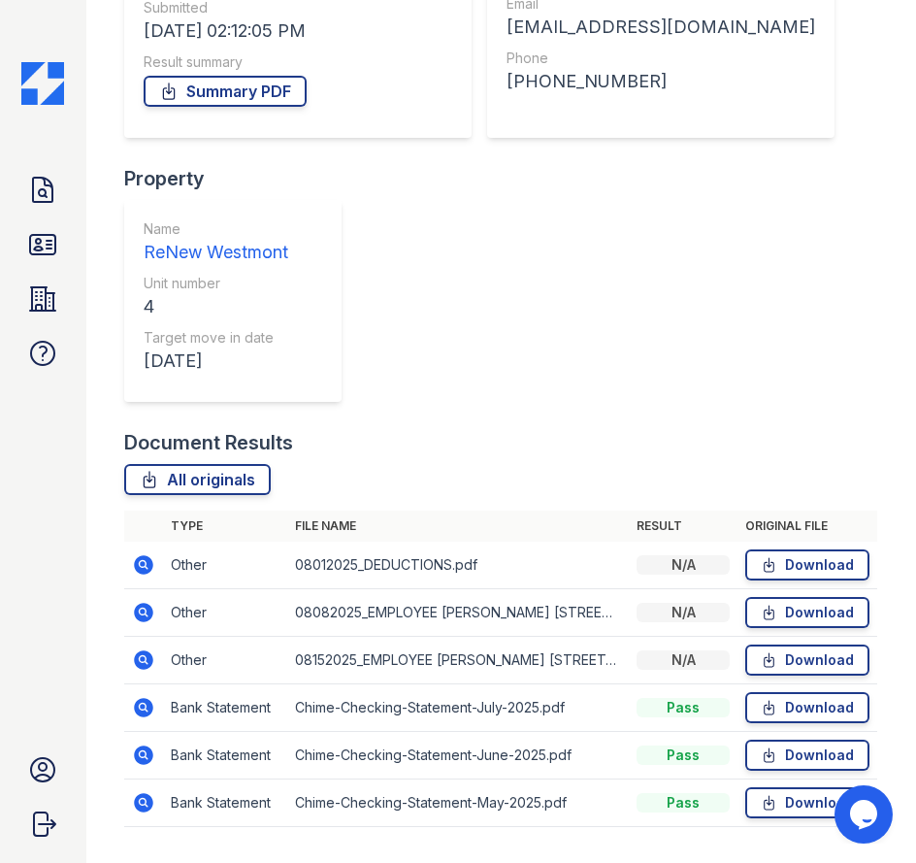
scroll to position [265, 0]
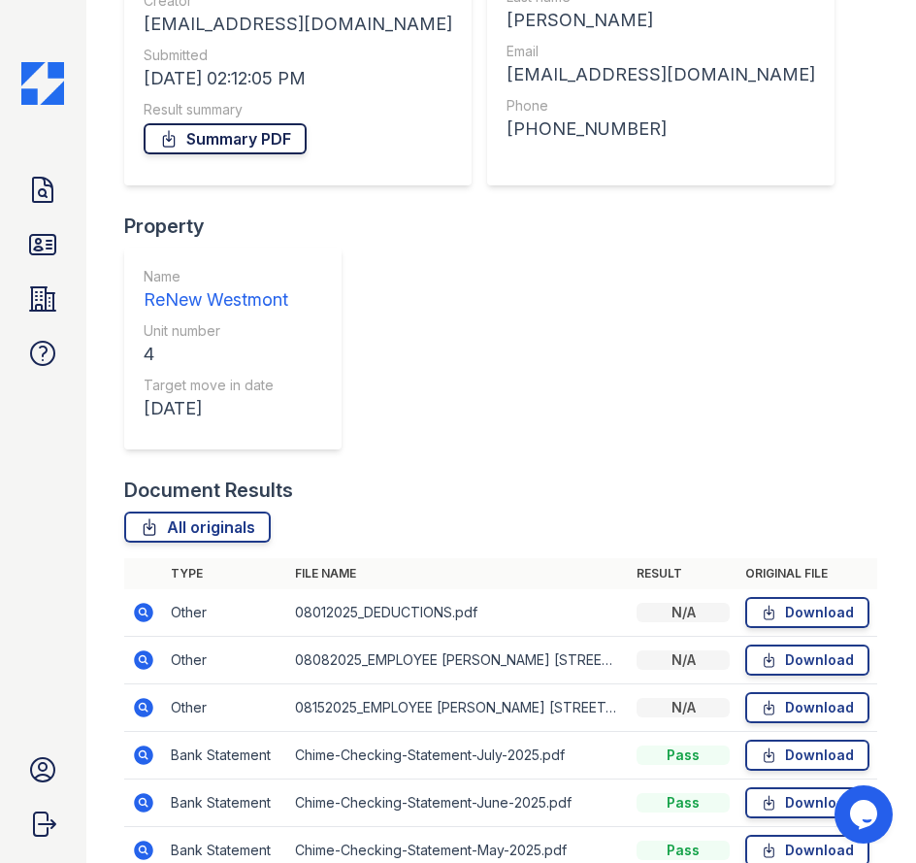
click at [214, 137] on link "Summary PDF" at bounding box center [225, 138] width 163 height 31
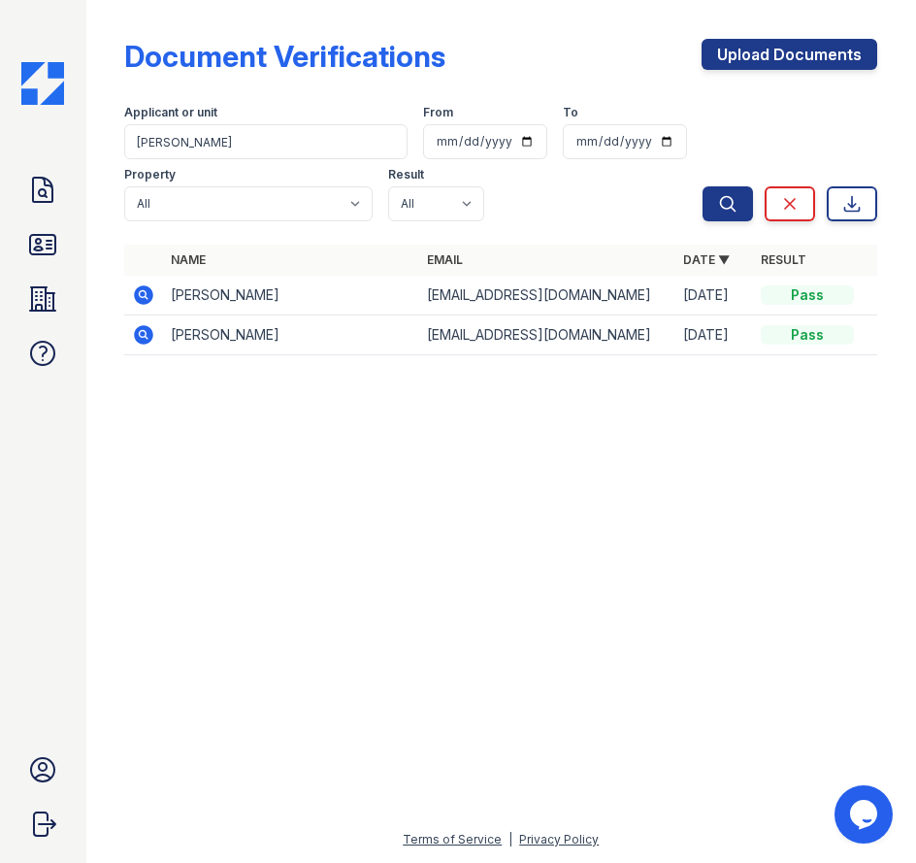
click at [139, 337] on icon at bounding box center [144, 334] width 19 height 19
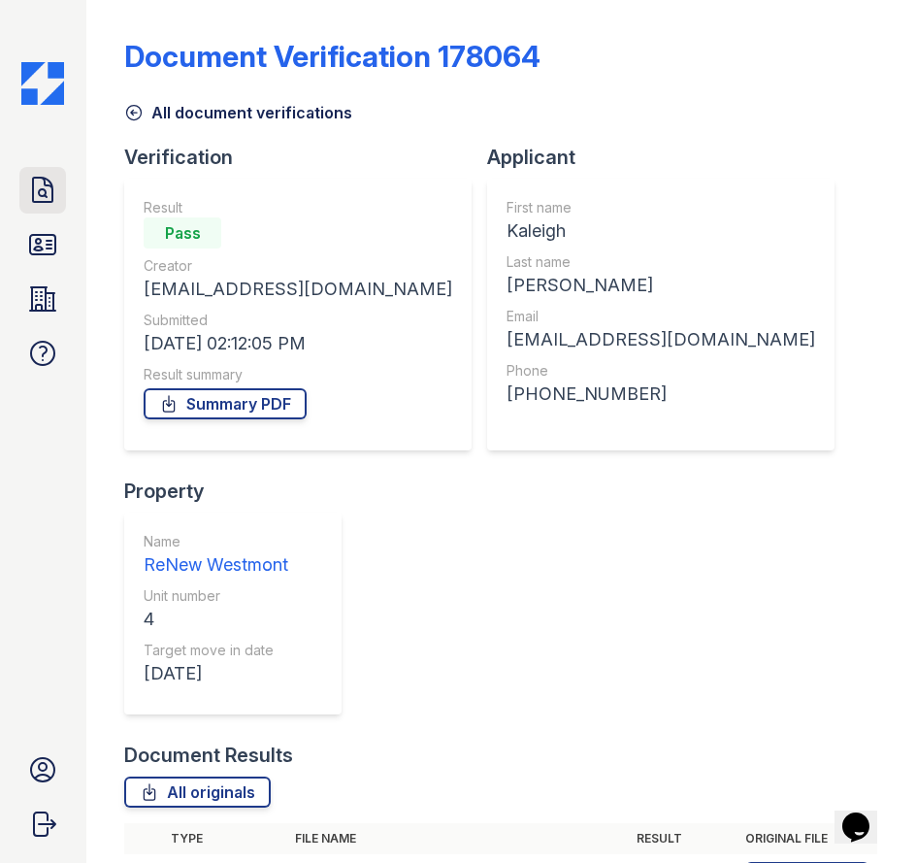
click at [45, 196] on icon at bounding box center [42, 190] width 19 height 24
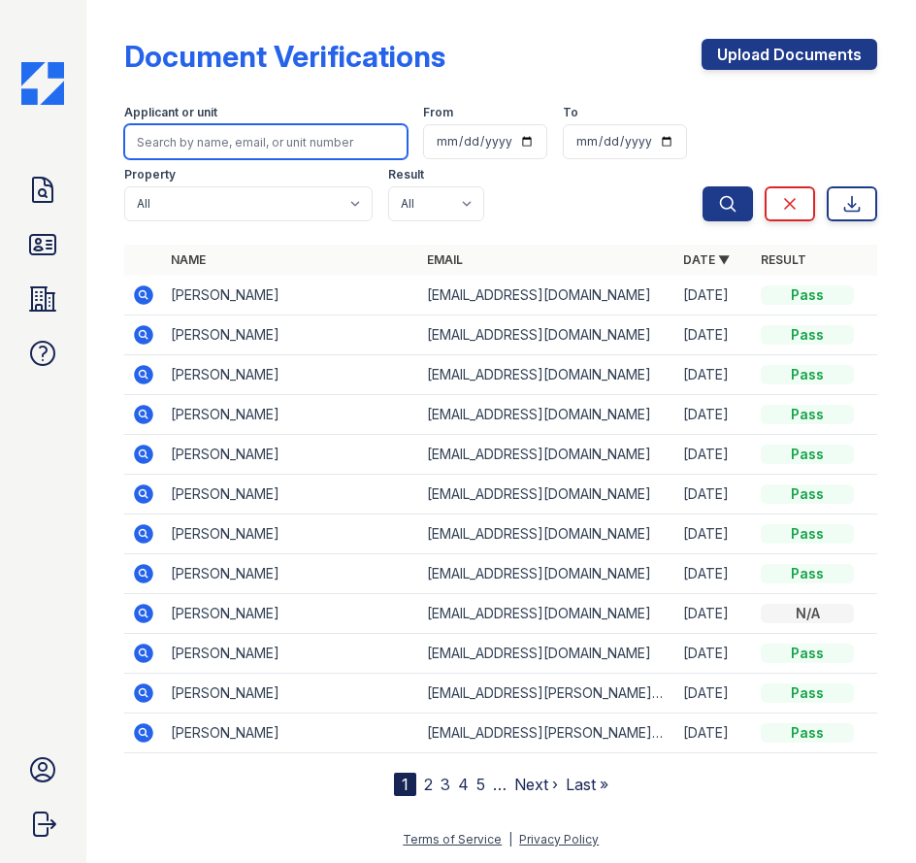
click at [265, 133] on input "search" at bounding box center [265, 141] width 283 height 35
type input "[PERSON_NAME]"
click at [703, 186] on button "Search" at bounding box center [728, 203] width 50 height 35
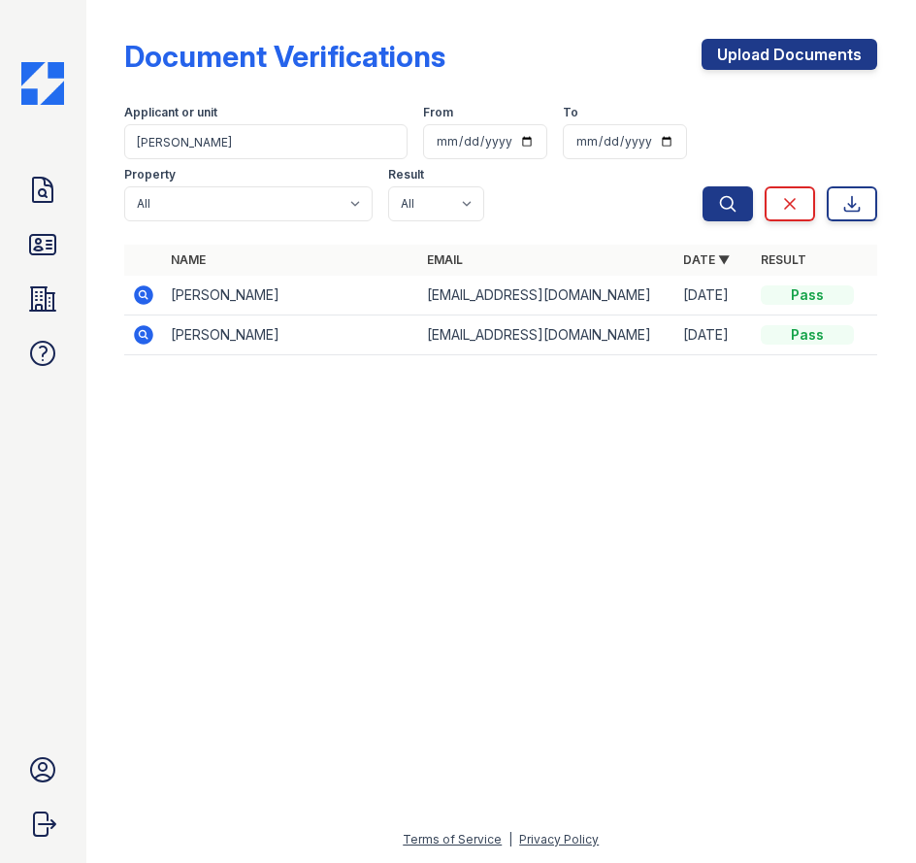
click at [144, 323] on icon at bounding box center [143, 334] width 23 height 23
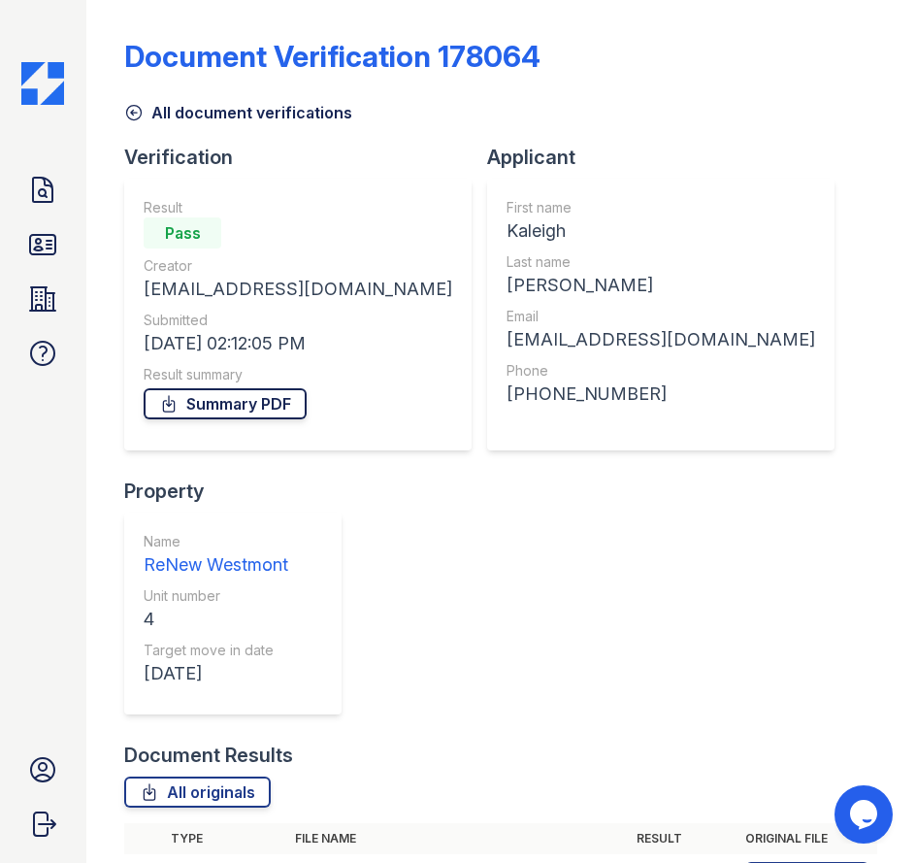
click at [214, 410] on link "Summary PDF" at bounding box center [225, 403] width 163 height 31
click at [45, 239] on icon at bounding box center [42, 244] width 31 height 31
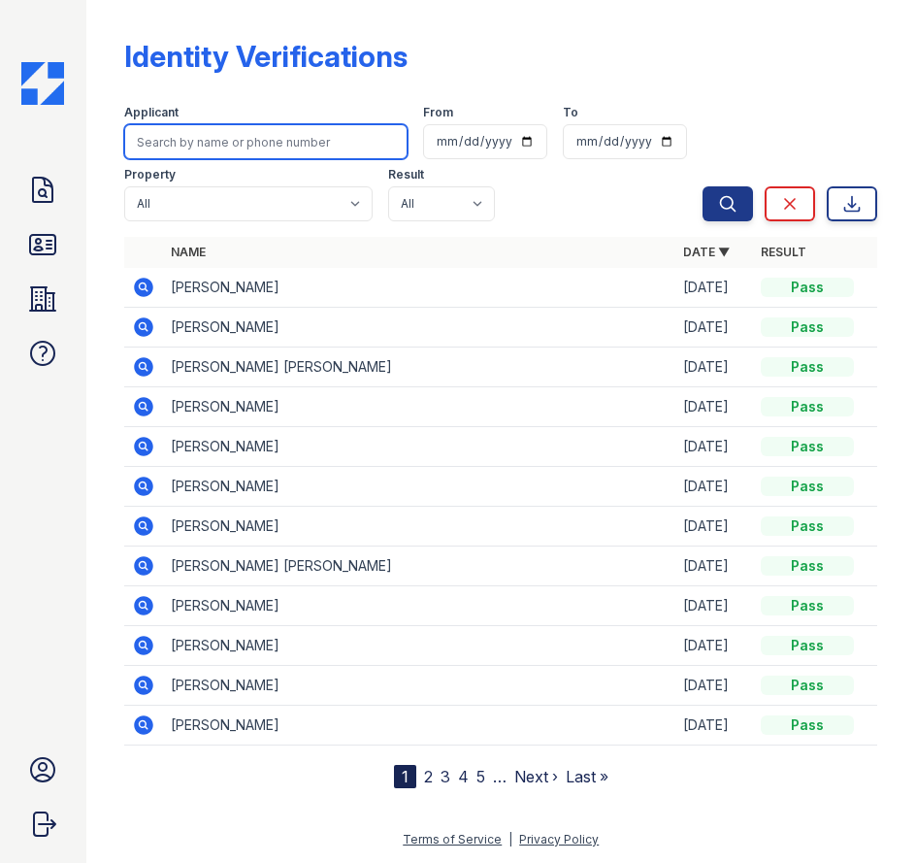
click at [247, 150] on input "search" at bounding box center [265, 141] width 283 height 35
type input "boling"
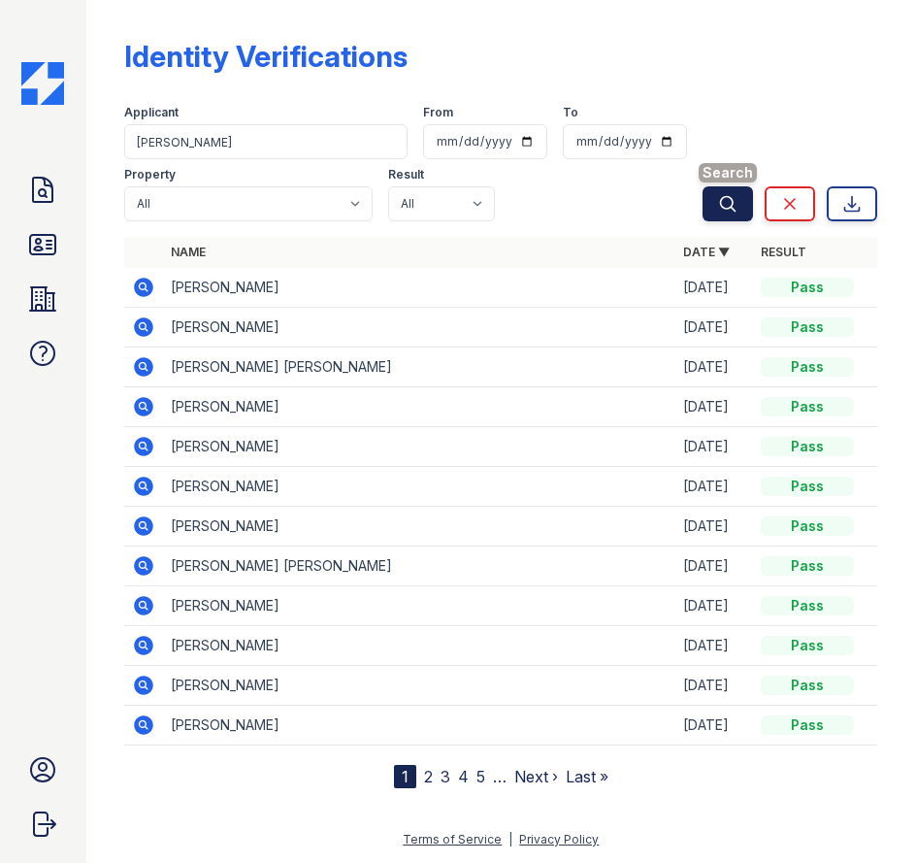
click at [723, 205] on icon "submit" at bounding box center [727, 203] width 19 height 19
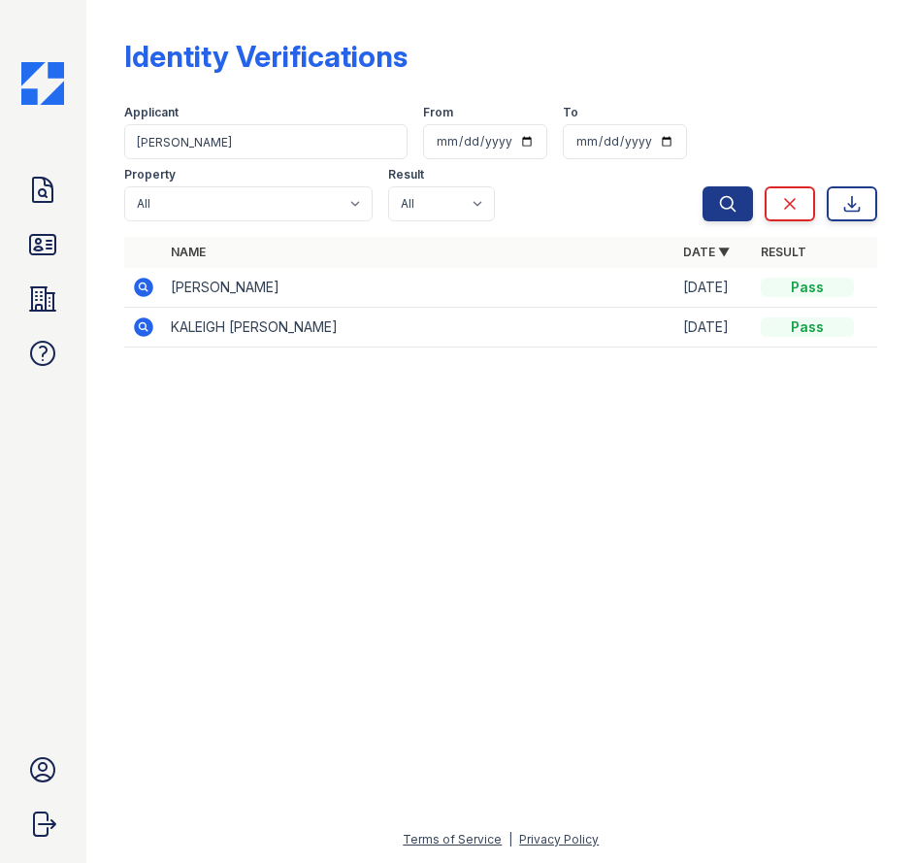
click at [235, 321] on td "KALEIGH MILDRED BOLING" at bounding box center [419, 328] width 512 height 40
click at [143, 324] on icon at bounding box center [143, 326] width 23 height 23
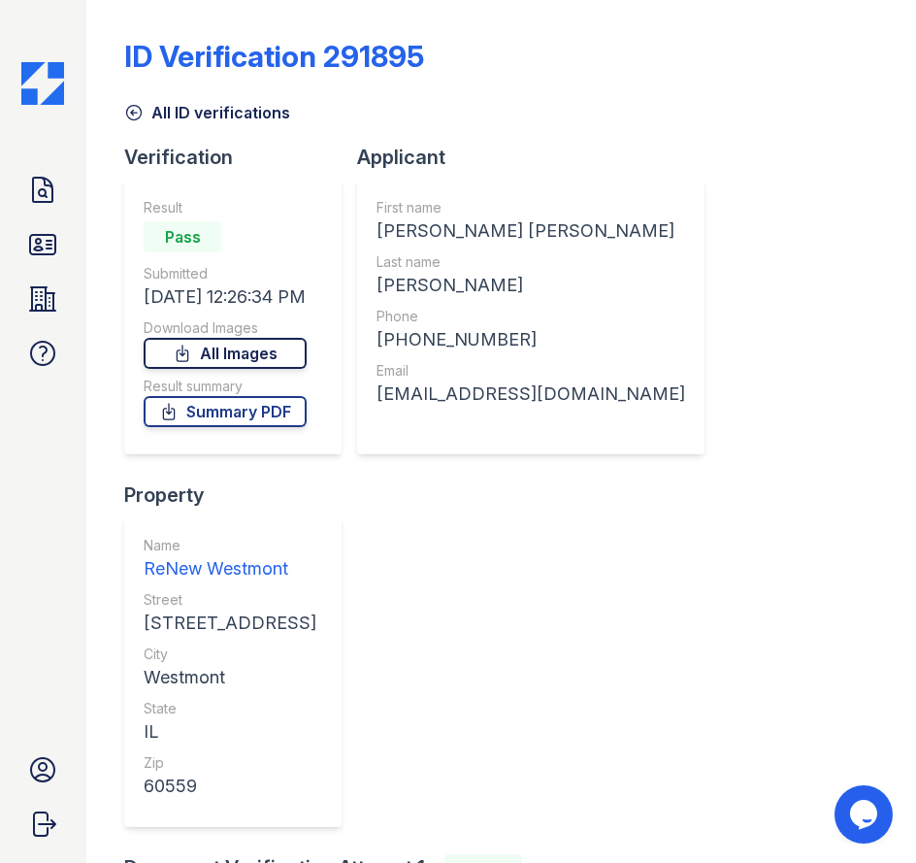
click at [265, 352] on link "All Images" at bounding box center [225, 353] width 163 height 31
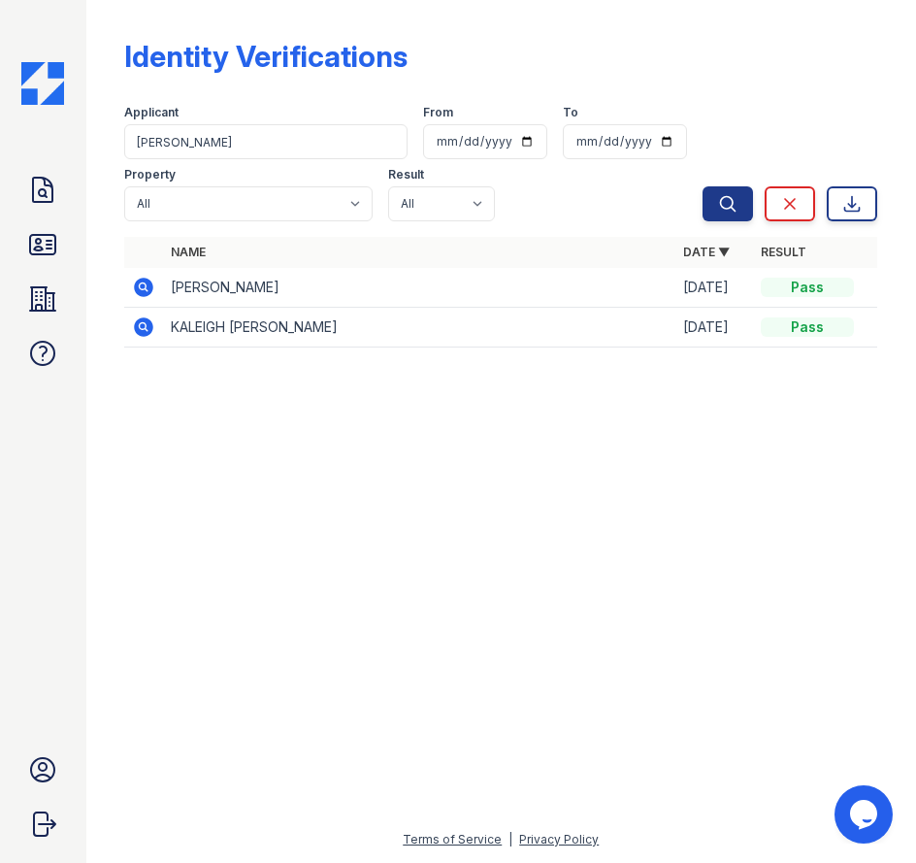
click at [133, 331] on icon at bounding box center [143, 326] width 23 height 23
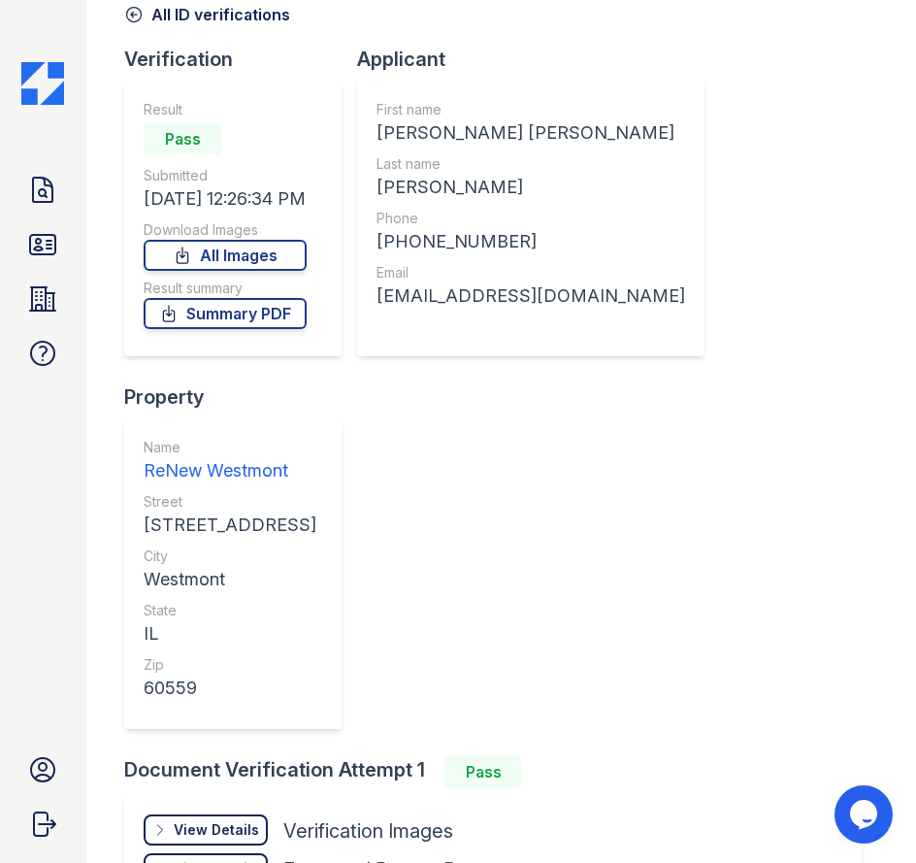
scroll to position [97, 0]
click at [239, 311] on link "Summary PDF" at bounding box center [225, 314] width 163 height 31
click at [44, 195] on icon at bounding box center [42, 190] width 19 height 24
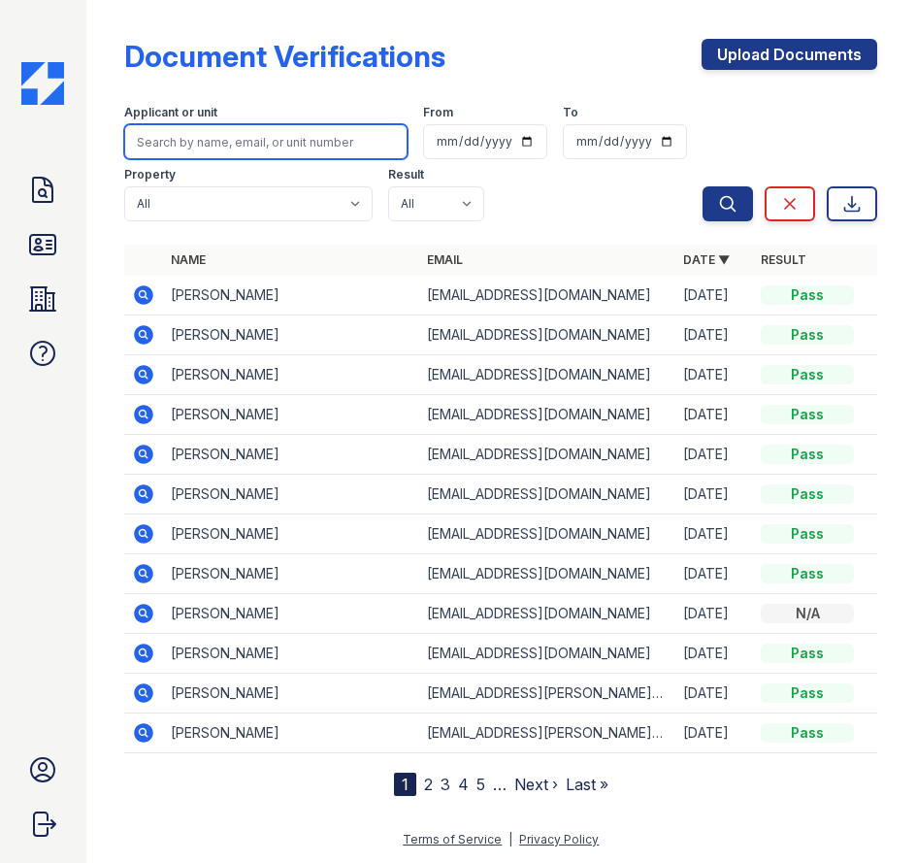
click at [278, 153] on input "search" at bounding box center [265, 141] width 283 height 35
type input "[PERSON_NAME]"
click at [703, 186] on button "Search" at bounding box center [728, 203] width 50 height 35
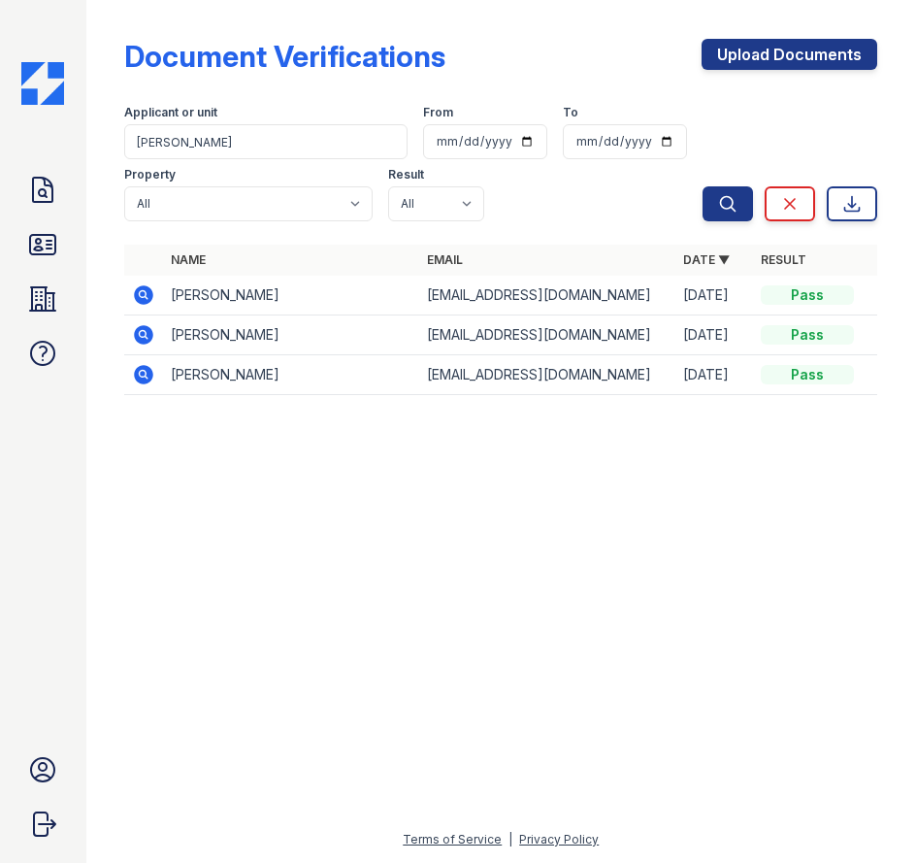
click at [152, 290] on icon at bounding box center [143, 294] width 23 height 23
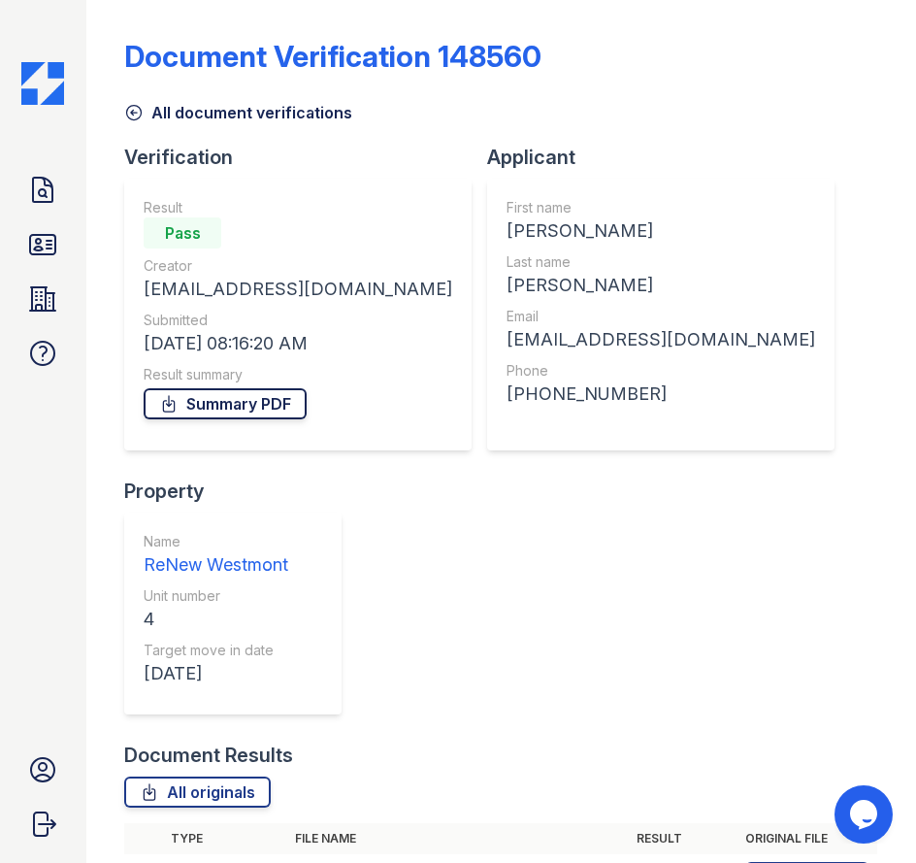
click at [205, 407] on link "Summary PDF" at bounding box center [225, 403] width 163 height 31
click at [38, 248] on icon at bounding box center [42, 244] width 31 height 31
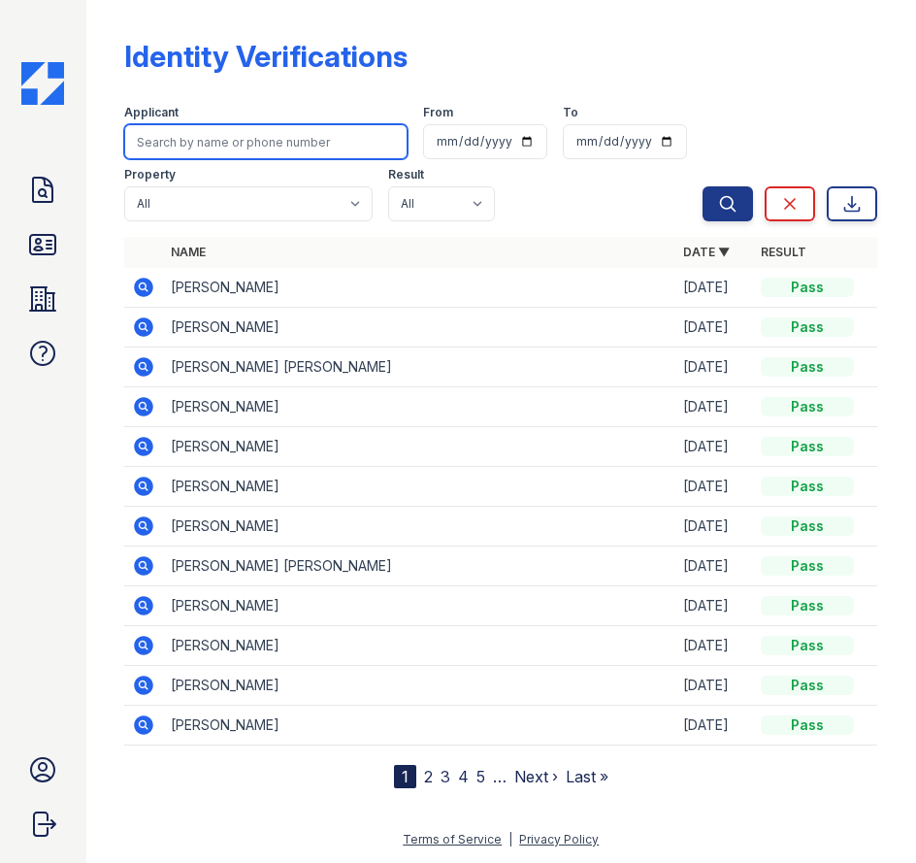
click at [236, 145] on input "search" at bounding box center [265, 141] width 283 height 35
type input "[PERSON_NAME]"
click at [703, 186] on button "Search" at bounding box center [728, 203] width 50 height 35
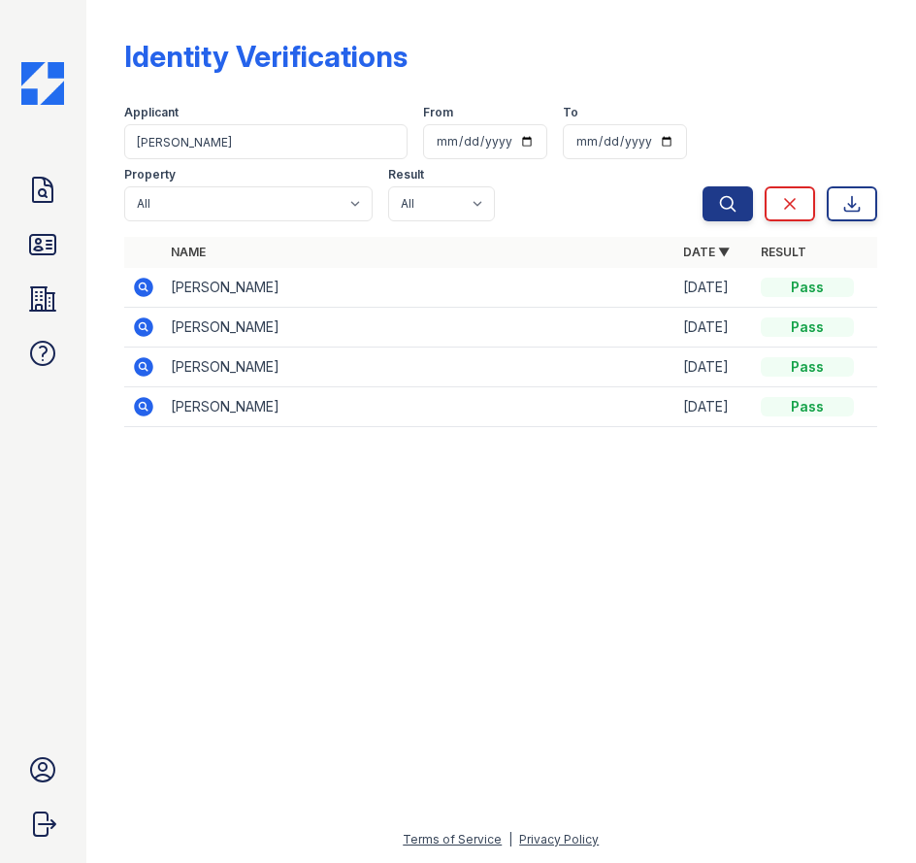
click at [147, 288] on icon at bounding box center [144, 287] width 19 height 19
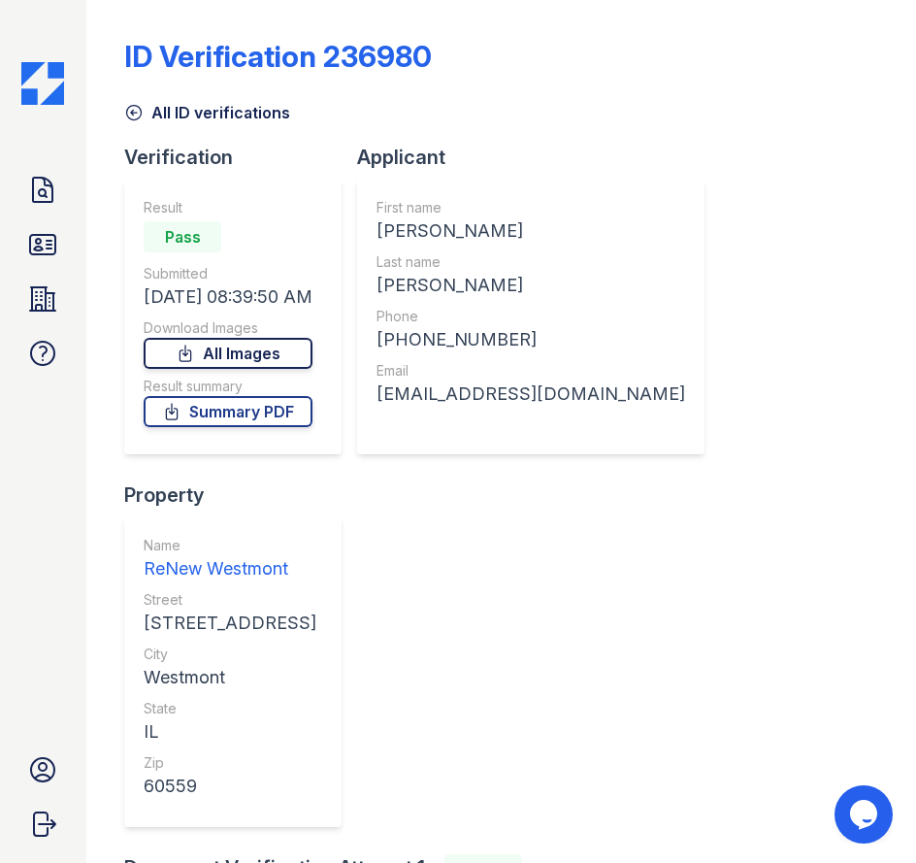
click at [259, 350] on link "All Images" at bounding box center [228, 353] width 169 height 31
drag, startPoint x: 736, startPoint y: 685, endPoint x: 641, endPoint y: 601, distance: 126.4
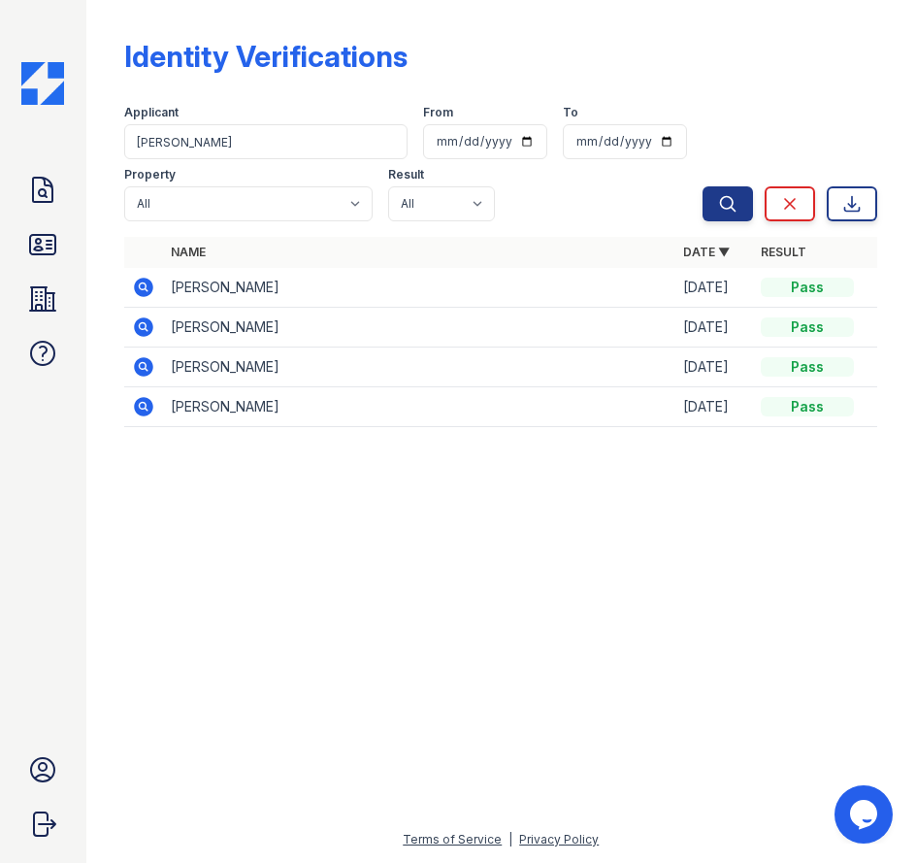
click at [218, 280] on td "[PERSON_NAME]" at bounding box center [419, 288] width 512 height 40
click at [146, 285] on icon at bounding box center [143, 287] width 23 height 23
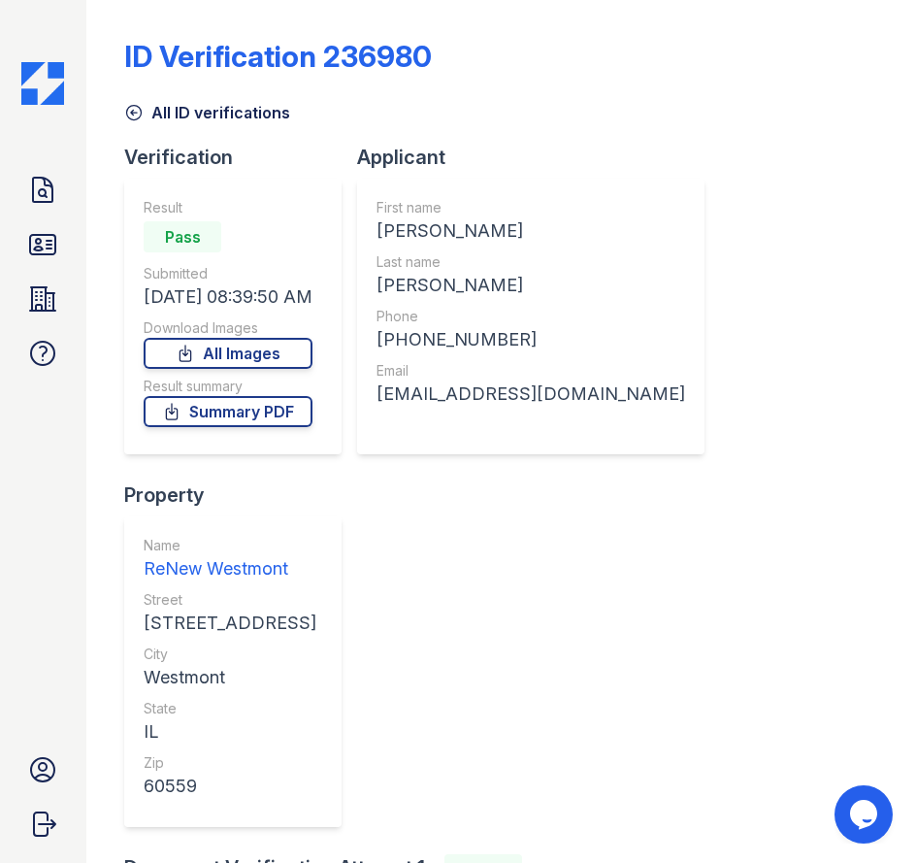
click at [262, 395] on div "Result summary" at bounding box center [228, 386] width 169 height 19
click at [255, 407] on link "Summary PDF" at bounding box center [228, 411] width 169 height 31
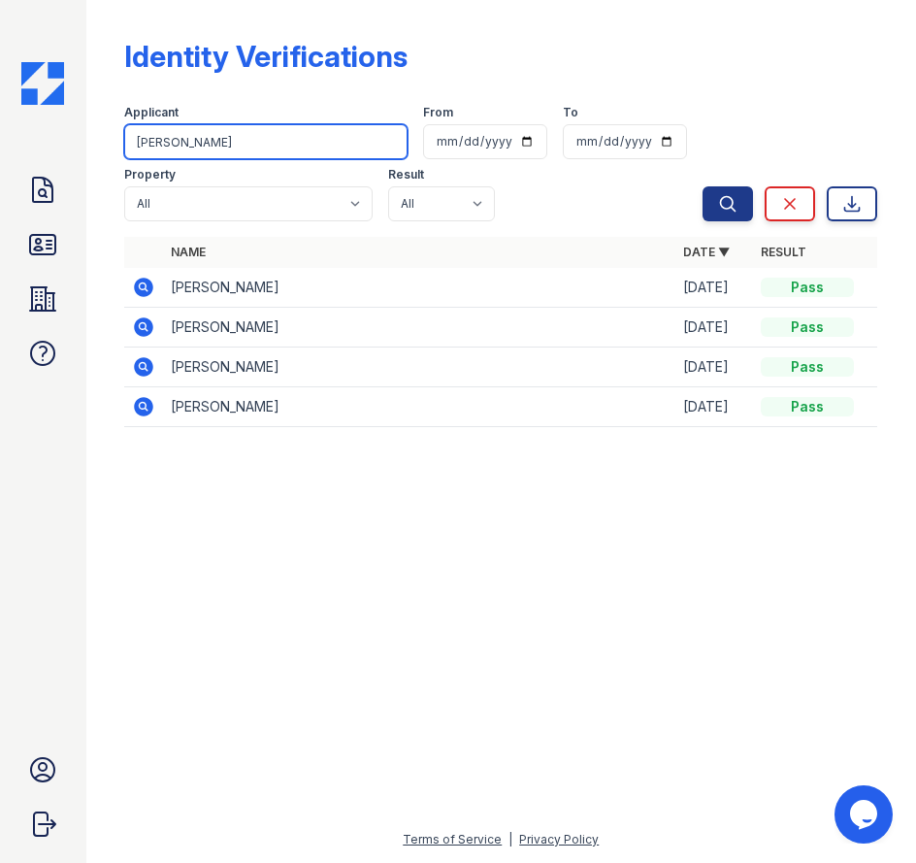
drag, startPoint x: 316, startPoint y: 149, endPoint x: 0, endPoint y: 129, distance: 317.0
click at [0, 134] on html "Doc Verifications ID Verifications Properties FAQ [PERSON_NAME] Trinity Propert…" at bounding box center [458, 431] width 916 height 863
type input "pooala"
click at [703, 186] on button "Search" at bounding box center [728, 203] width 50 height 35
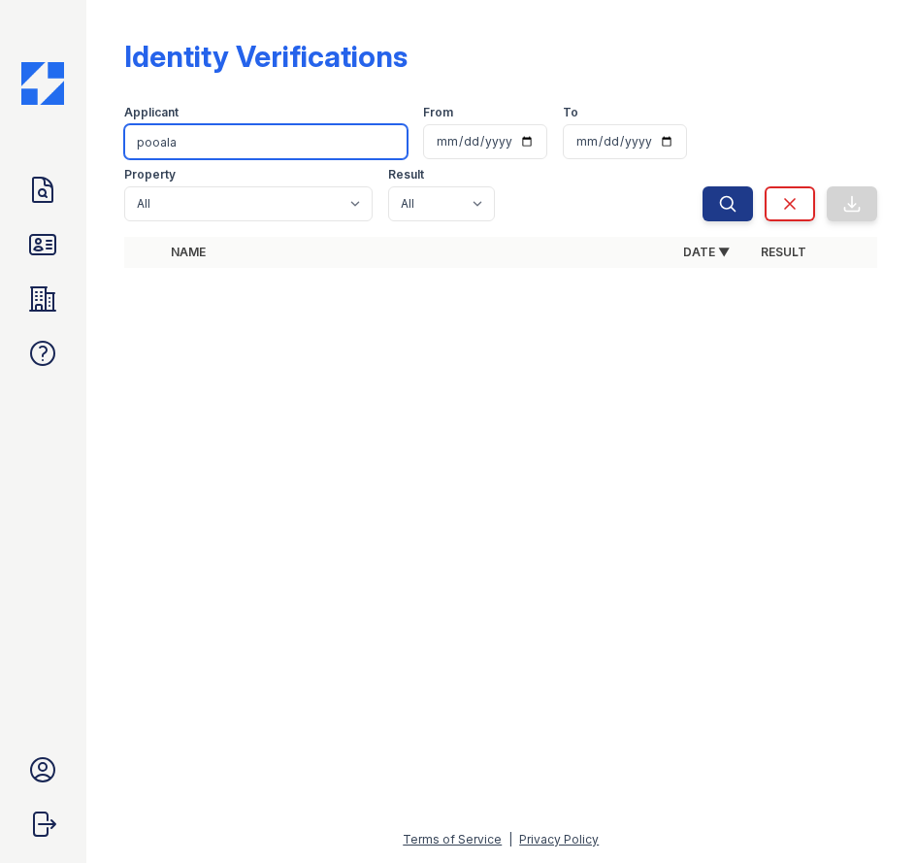
drag, startPoint x: 239, startPoint y: 154, endPoint x: 117, endPoint y: 159, distance: 121.4
click at [117, 159] on div "Identity Verifications Filter Applicant pooala From To Property All ReNew Westm…" at bounding box center [501, 159] width 769 height 318
click at [133, 115] on label "Applicant" at bounding box center [151, 113] width 54 height 16
drag, startPoint x: 176, startPoint y: 150, endPoint x: 99, endPoint y: 145, distance: 76.9
click at [99, 145] on div "Identity Verifications Filter Applicant pooala From To Property All ReNew Westm…" at bounding box center [501, 431] width 831 height 863
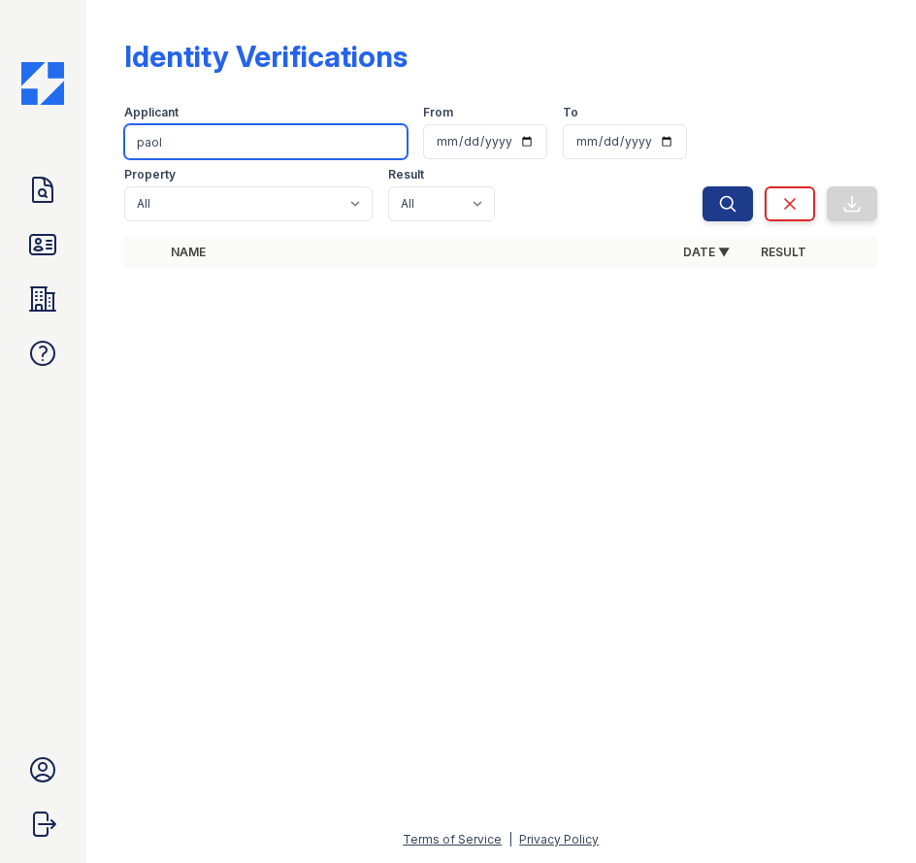
type input "paol"
click at [703, 186] on button "Search" at bounding box center [728, 203] width 50 height 35
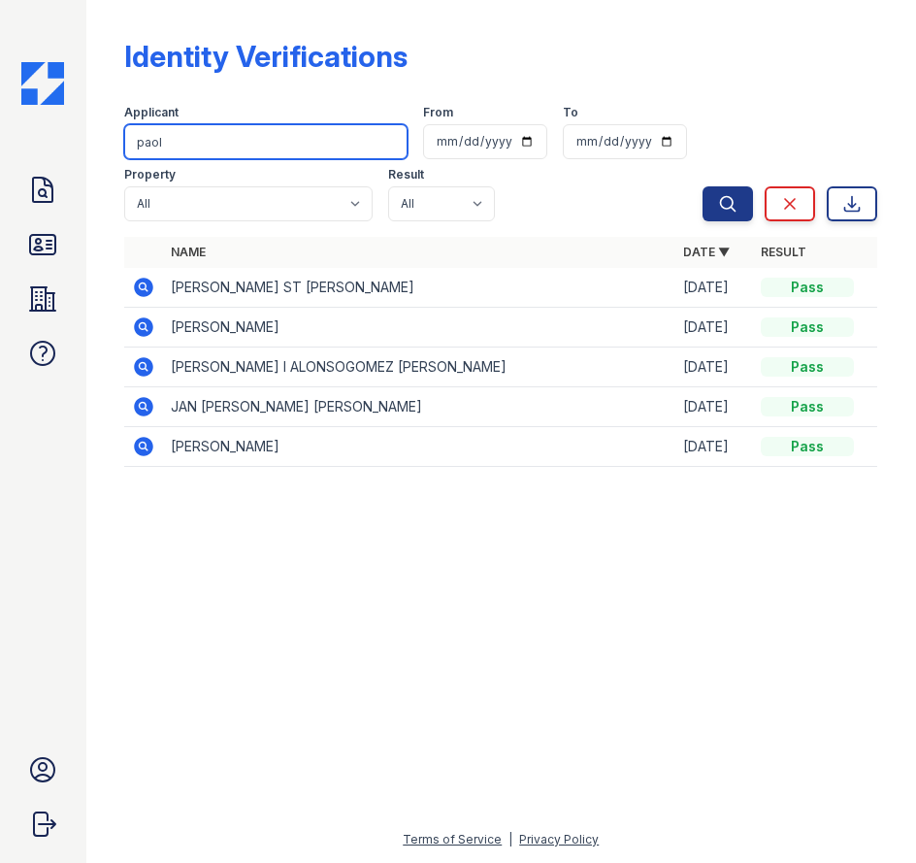
click at [191, 144] on input "paol" at bounding box center [265, 141] width 283 height 35
type input "paola"
click at [703, 186] on button "Search" at bounding box center [728, 203] width 50 height 35
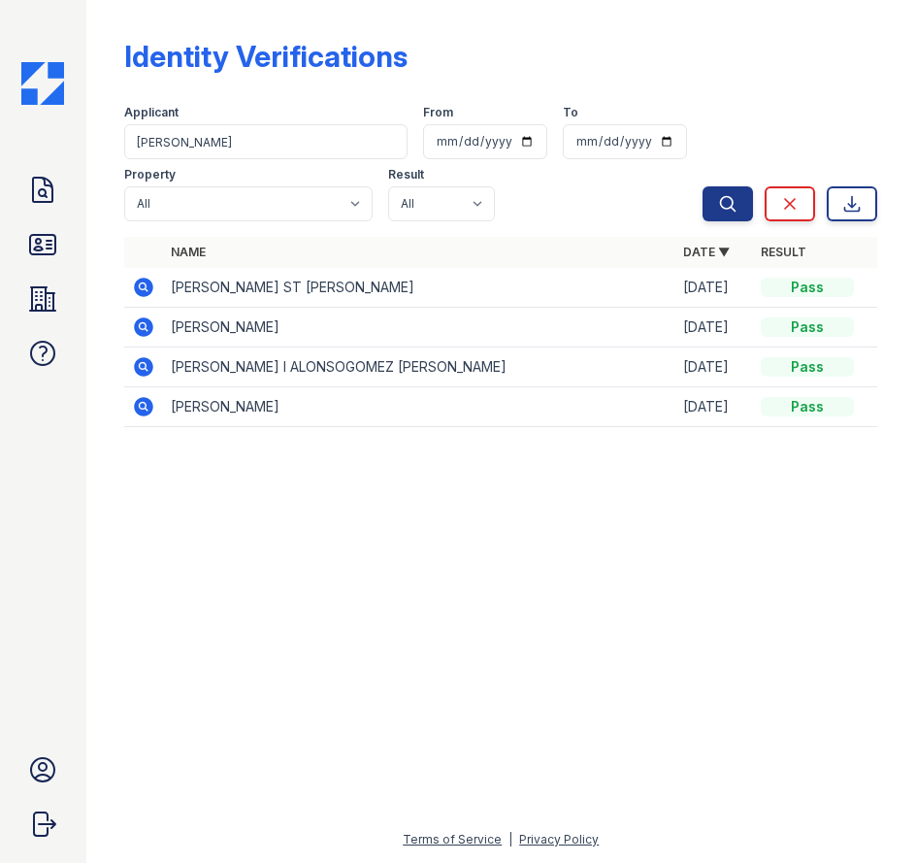
click at [139, 317] on icon at bounding box center [143, 326] width 23 height 23
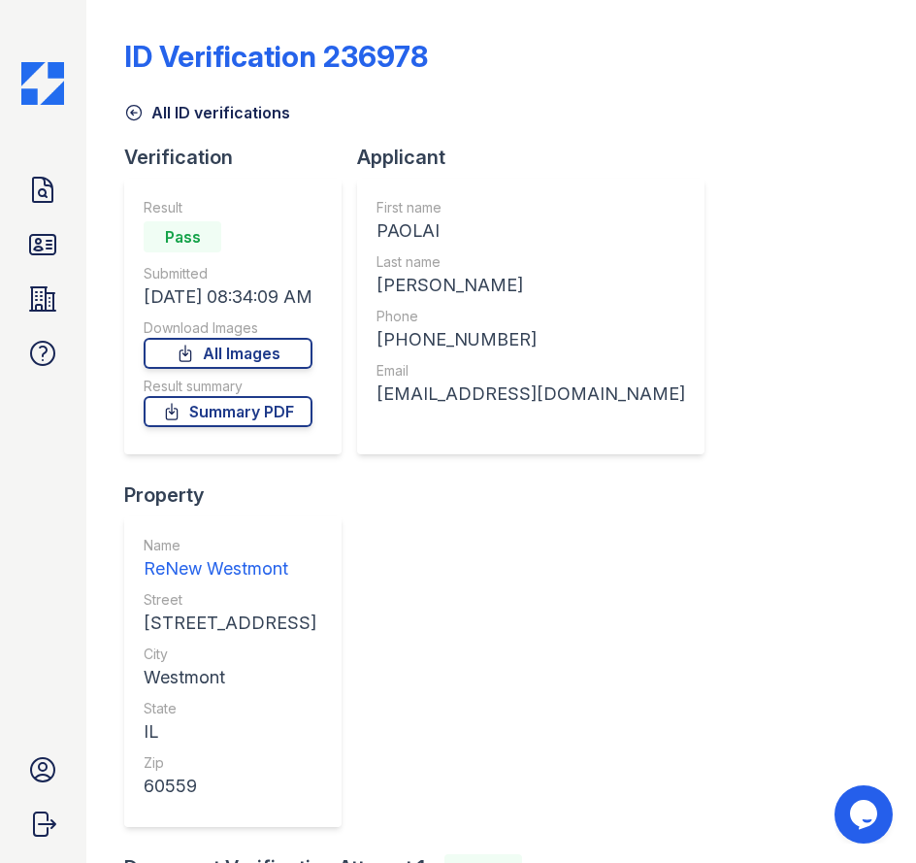
scroll to position [194, 0]
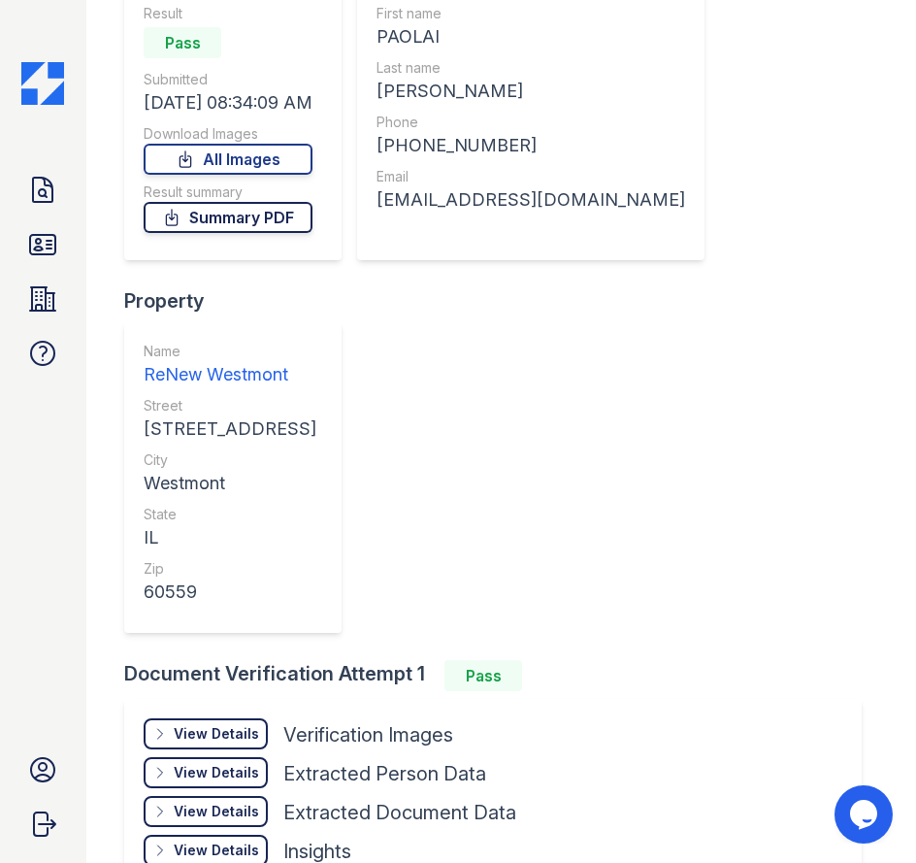
click at [246, 221] on link "Summary PDF" at bounding box center [228, 217] width 169 height 31
click at [266, 164] on link "All Images" at bounding box center [228, 159] width 169 height 31
click at [40, 222] on link "ID Verifications" at bounding box center [42, 244] width 47 height 47
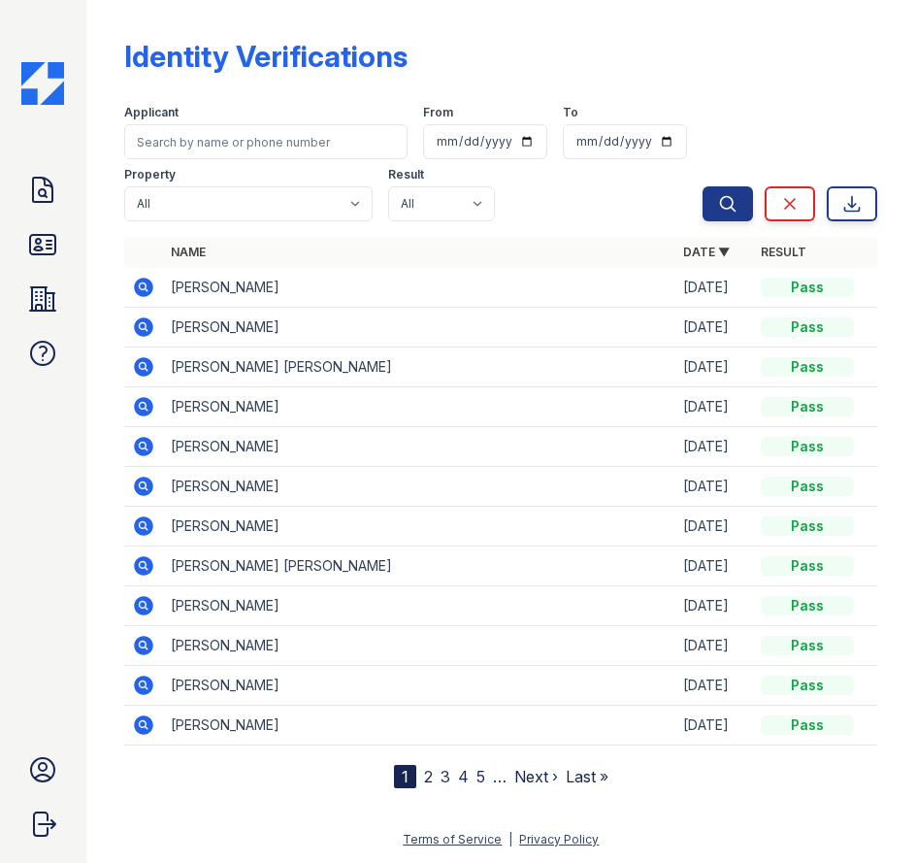
click at [42, 235] on icon at bounding box center [42, 244] width 25 height 19
click at [322, 147] on input "search" at bounding box center [265, 141] width 283 height 35
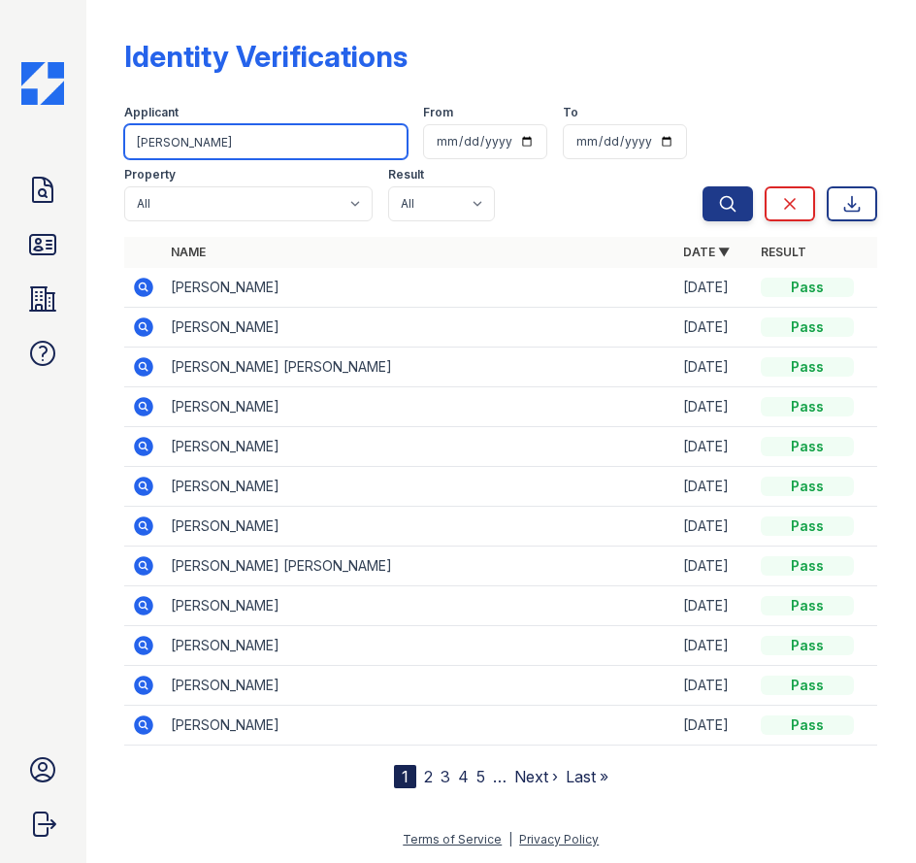
type input "alonso"
click at [703, 186] on button "Search" at bounding box center [728, 203] width 50 height 35
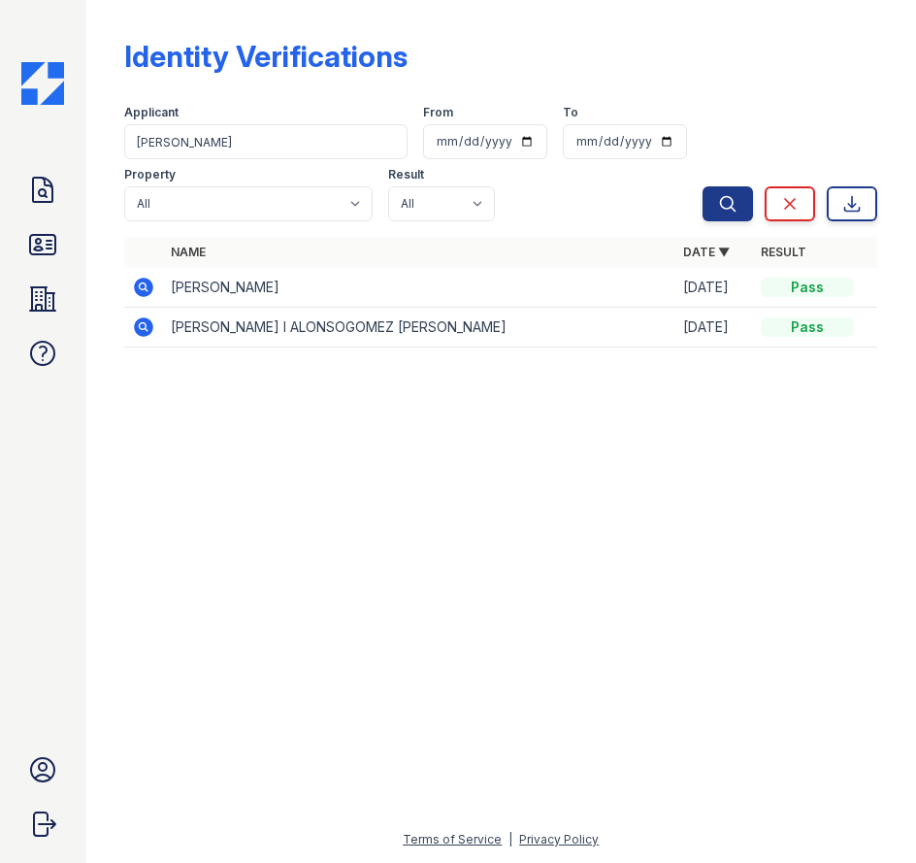
click at [143, 281] on icon at bounding box center [144, 287] width 19 height 19
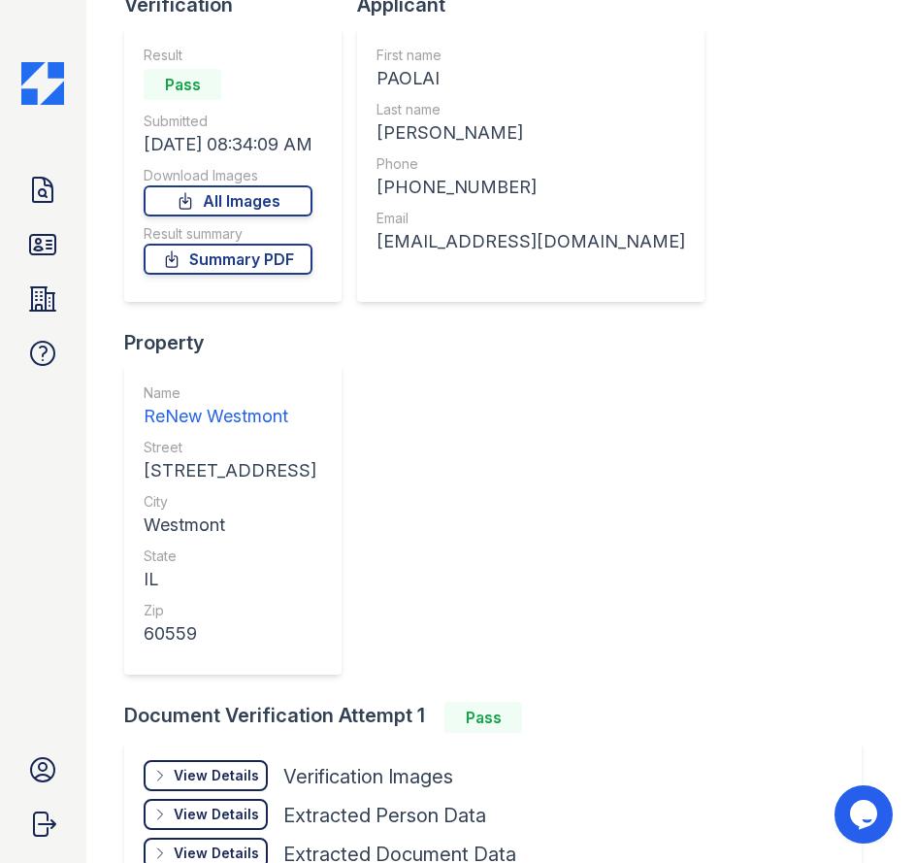
scroll to position [317, 0]
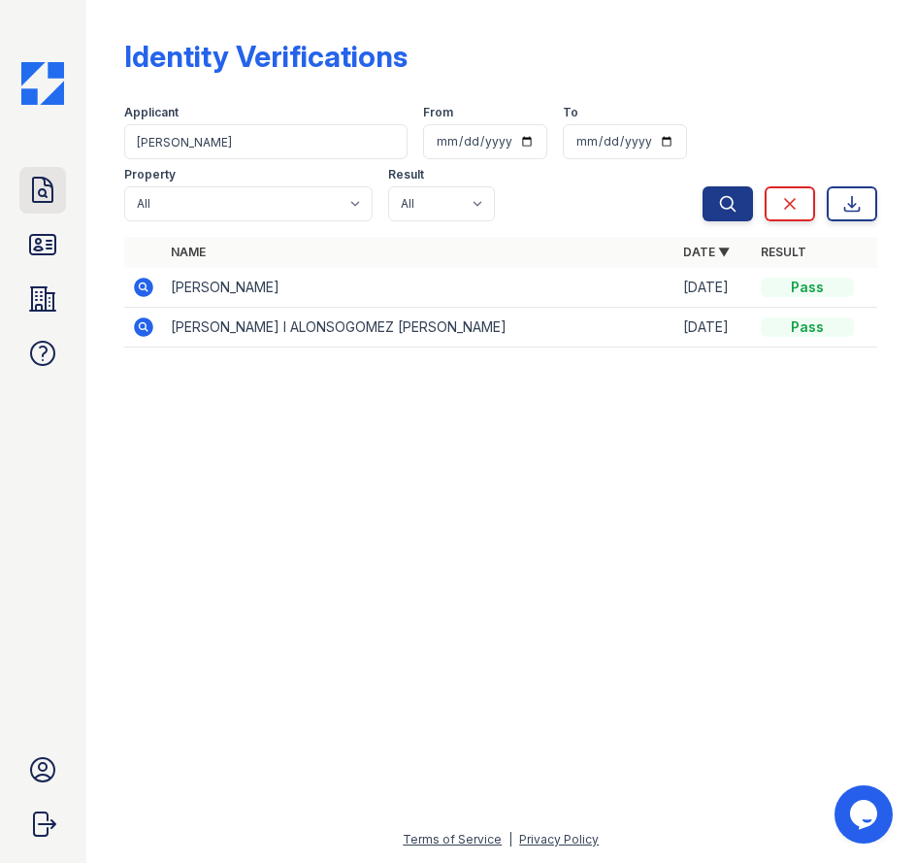
click at [49, 183] on icon at bounding box center [42, 190] width 31 height 31
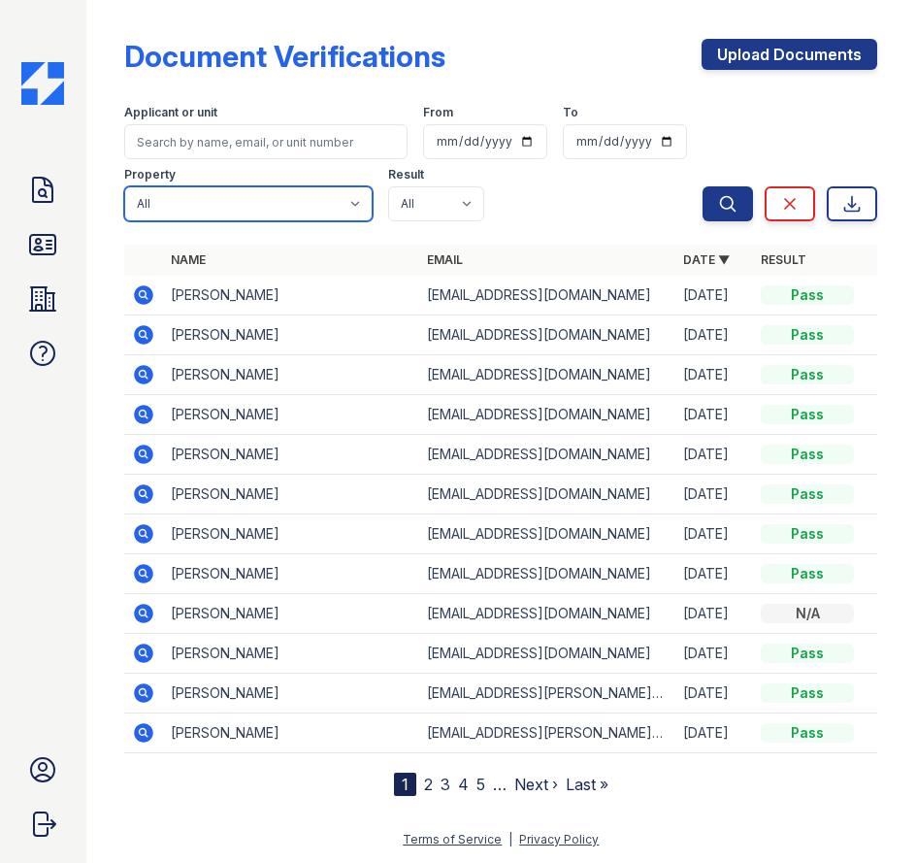
click at [244, 200] on select "All ReNew Westmont" at bounding box center [248, 203] width 248 height 35
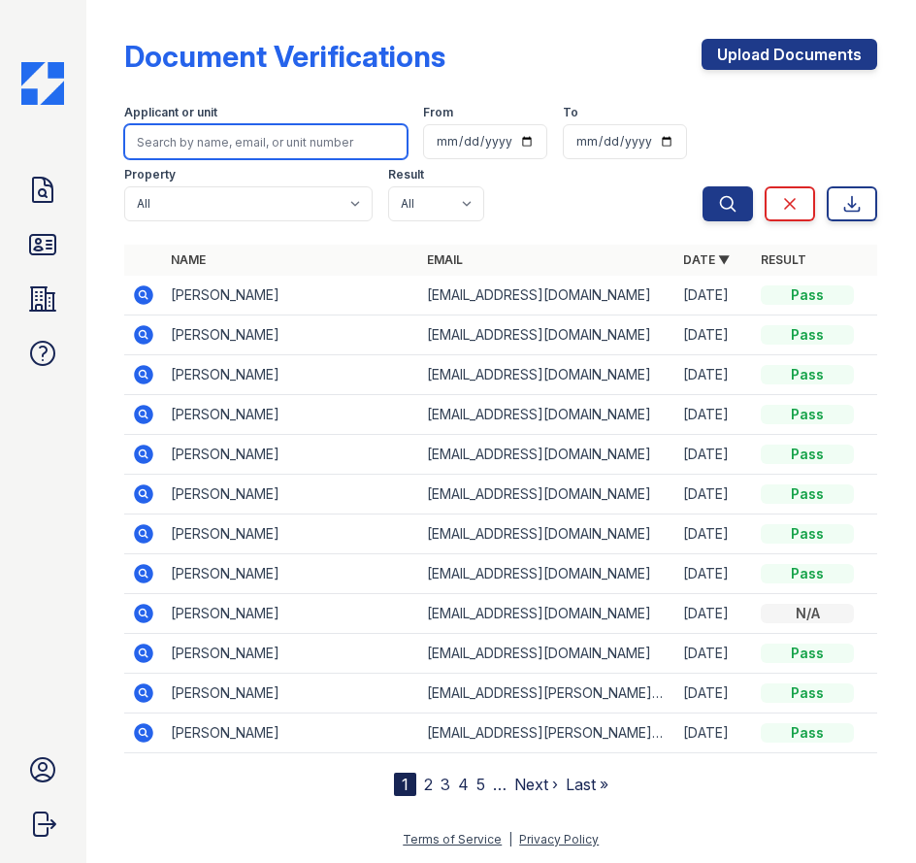
click at [264, 151] on input "search" at bounding box center [265, 141] width 283 height 35
type input "alonso"
click at [703, 186] on button "Search" at bounding box center [728, 203] width 50 height 35
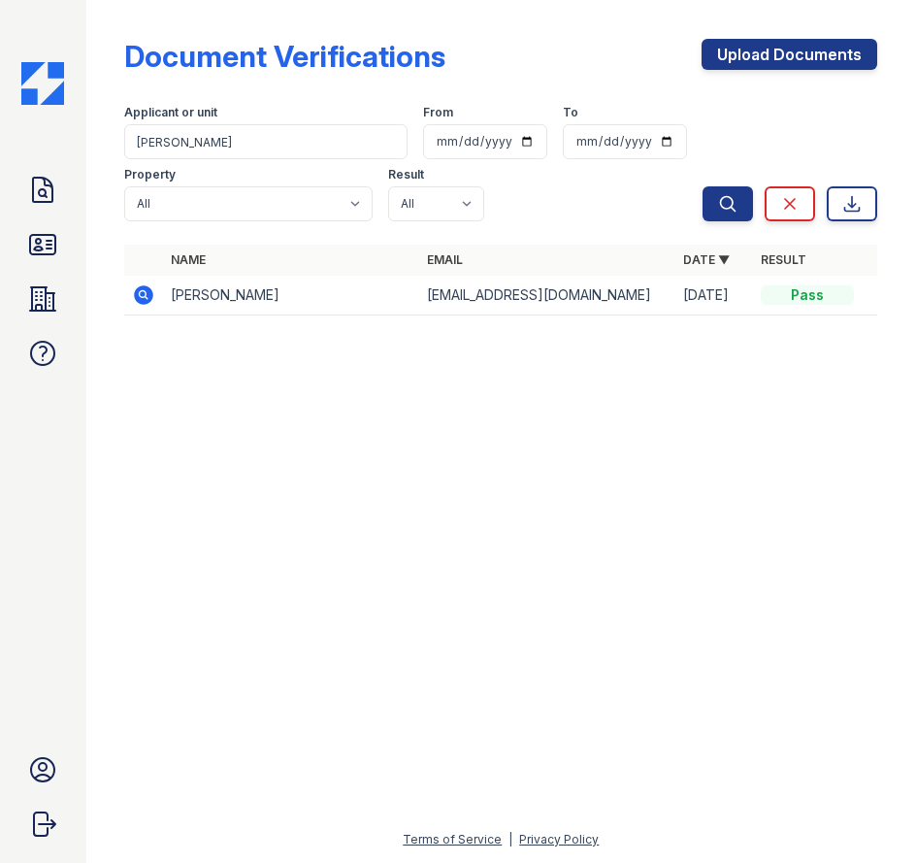
click at [147, 291] on icon at bounding box center [144, 294] width 19 height 19
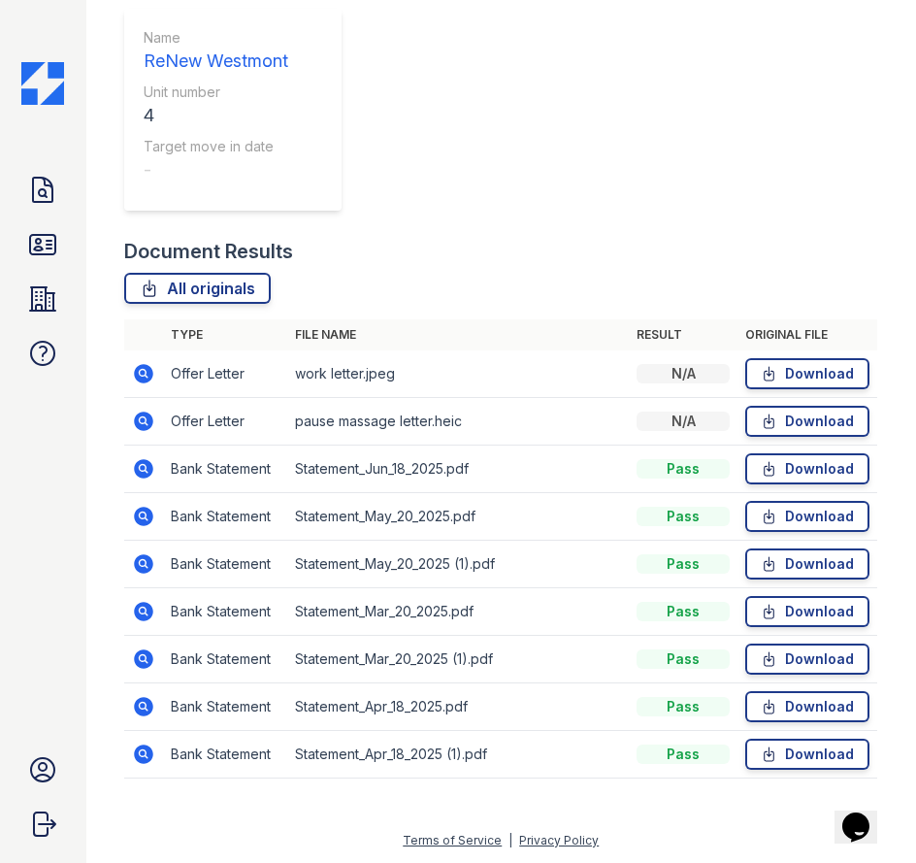
scroll to position [505, 0]
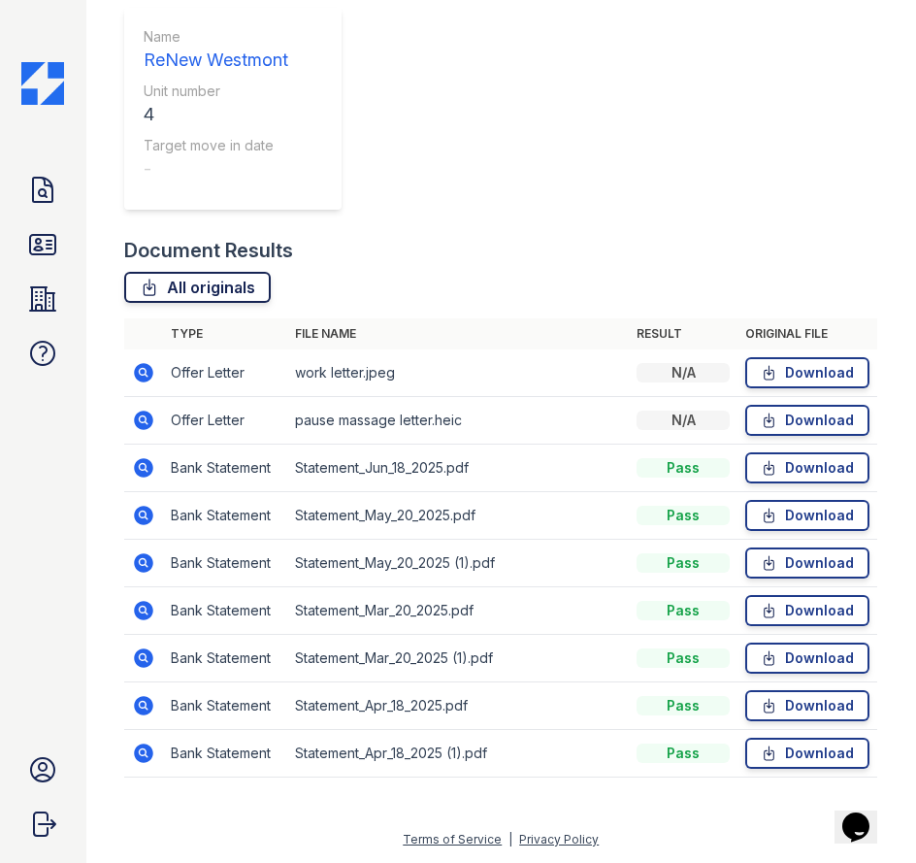
click at [195, 289] on link "All originals" at bounding box center [197, 287] width 147 height 31
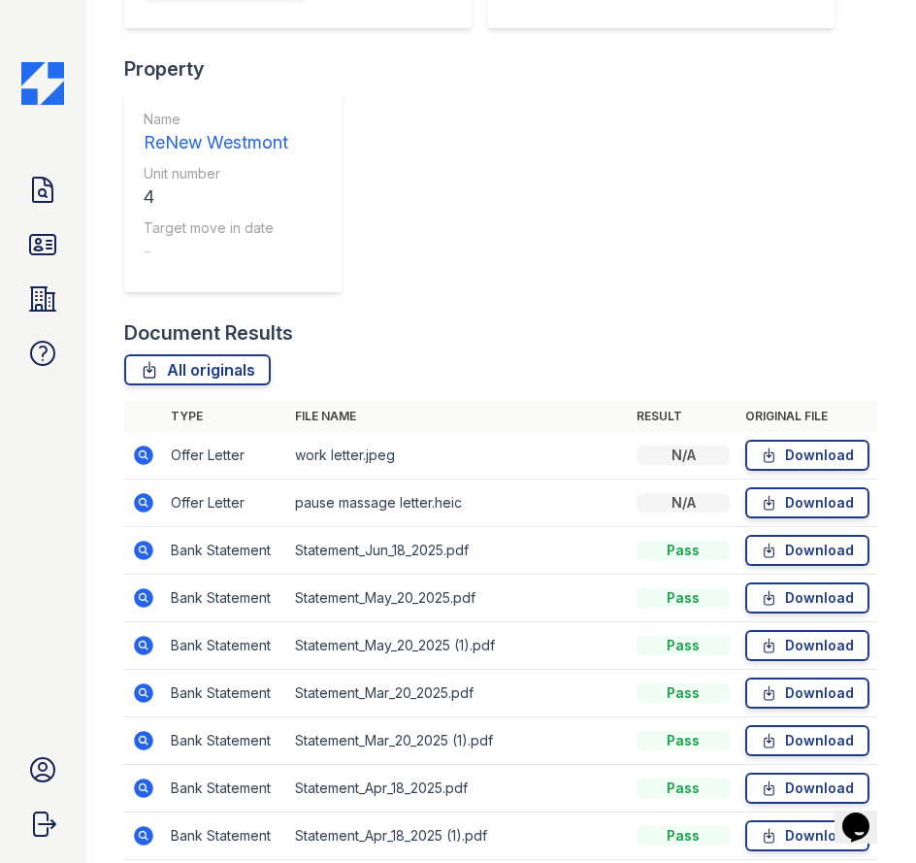
scroll to position [213, 0]
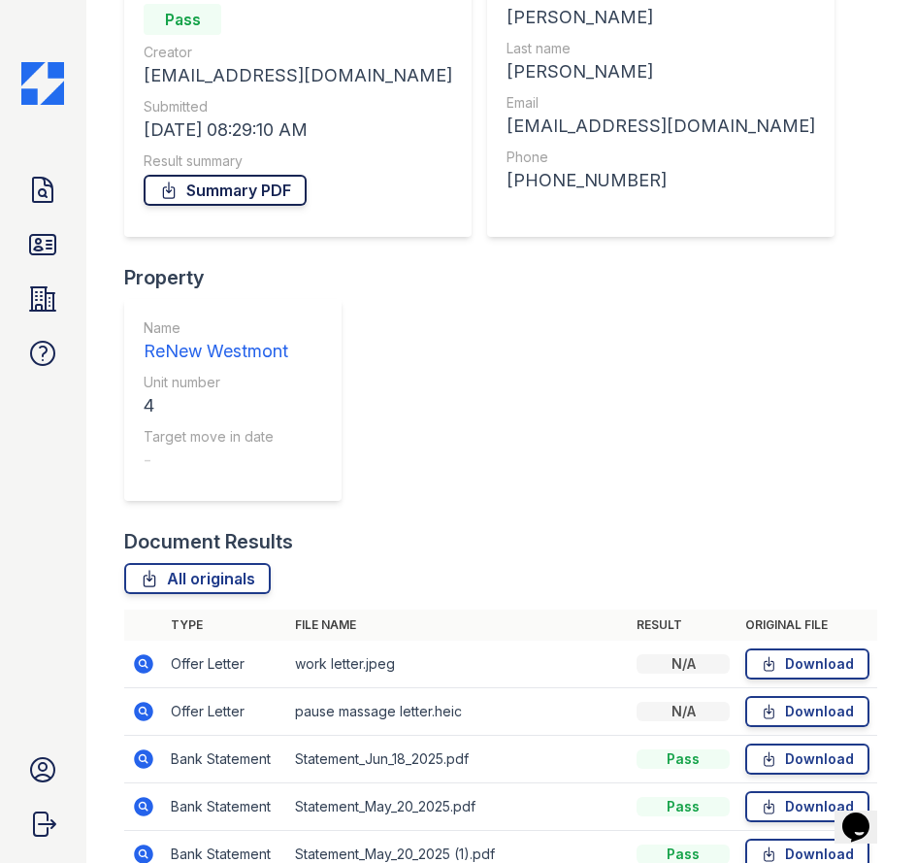
click at [274, 201] on link "Summary PDF" at bounding box center [225, 190] width 163 height 31
click at [43, 208] on link "Doc Verifications" at bounding box center [42, 190] width 47 height 47
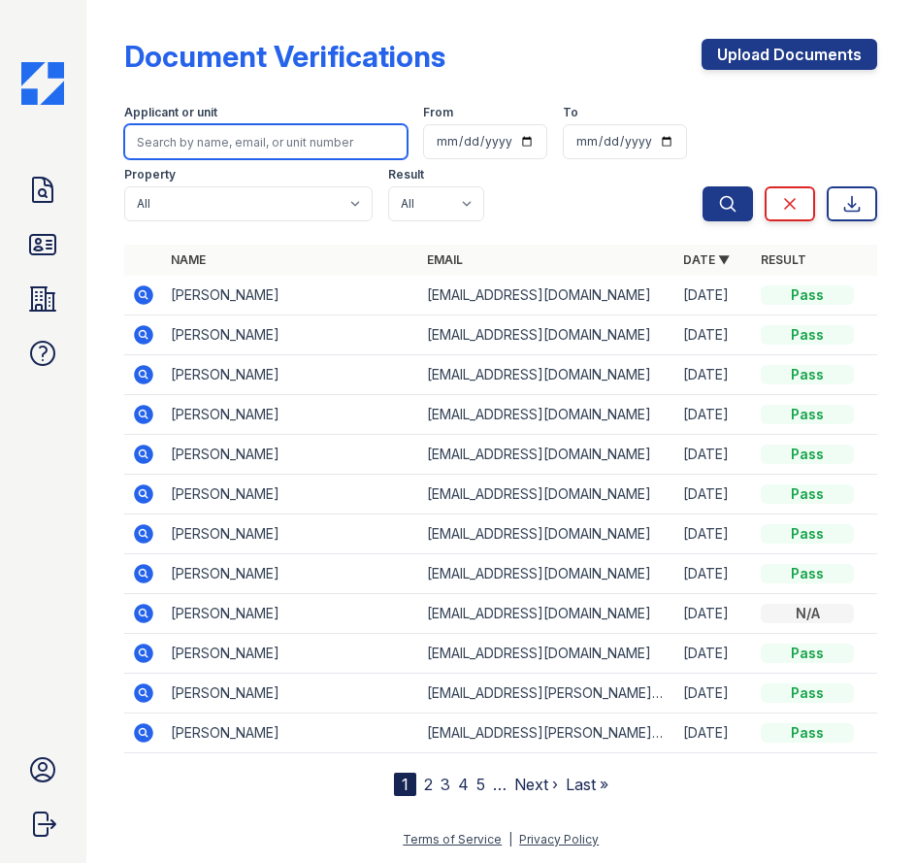
click at [233, 143] on input "search" at bounding box center [265, 141] width 283 height 35
type input "chen"
click at [703, 186] on button "Search" at bounding box center [728, 203] width 50 height 35
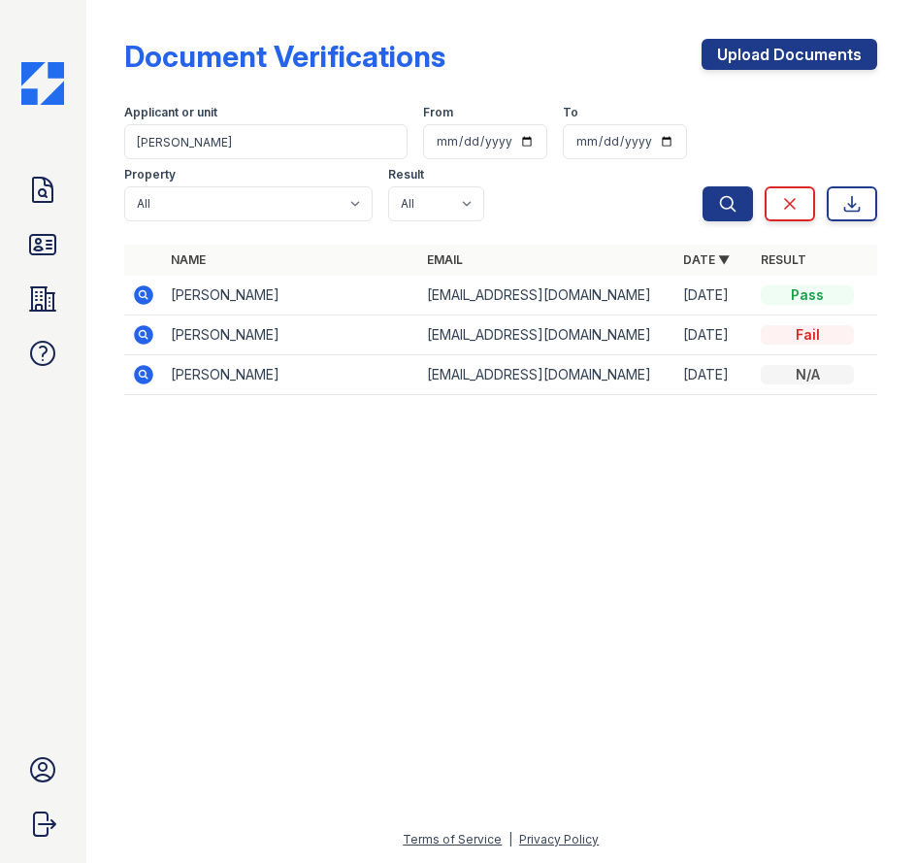
click at [141, 288] on icon at bounding box center [144, 294] width 19 height 19
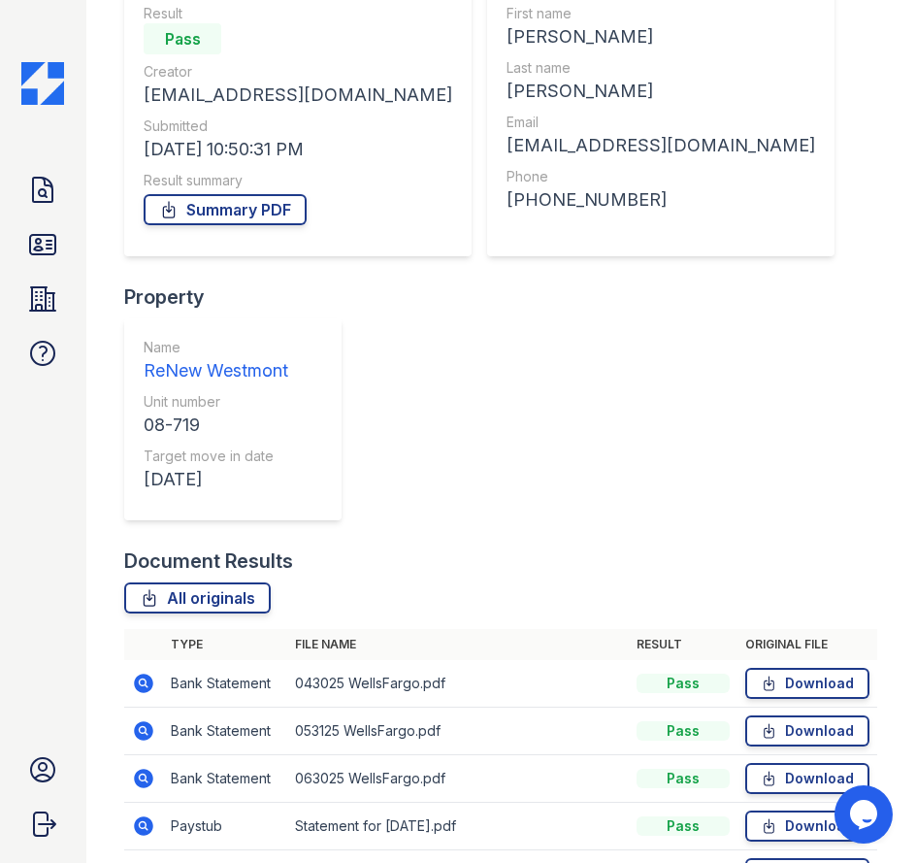
scroll to position [291, 0]
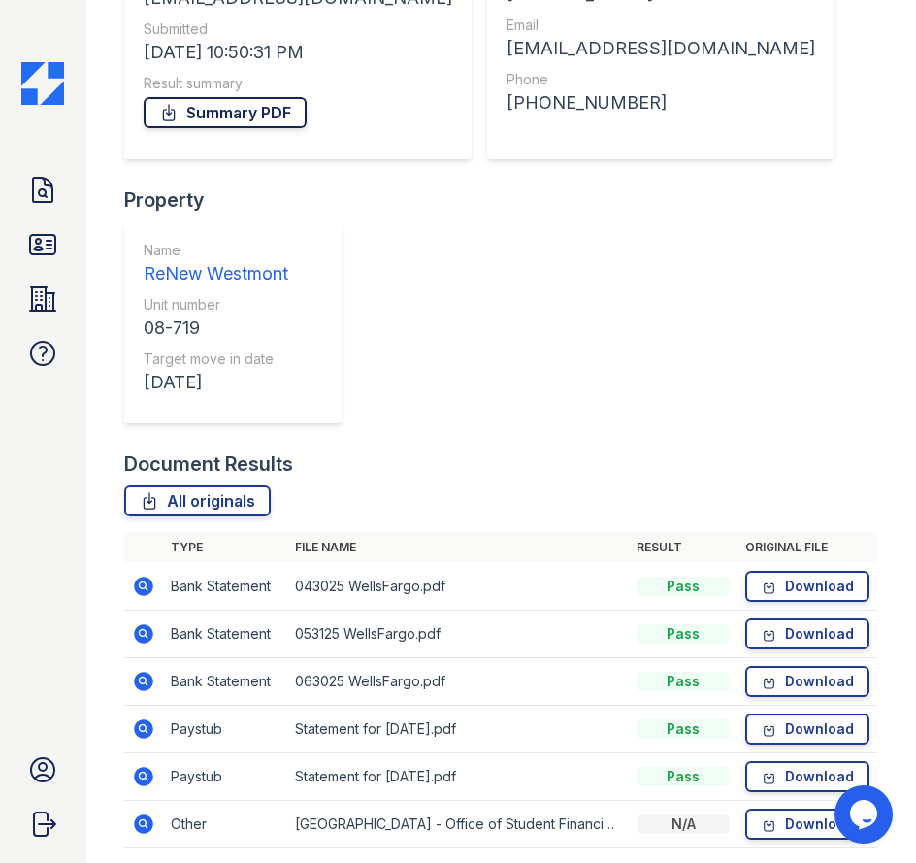
click at [251, 115] on link "Summary PDF" at bounding box center [225, 112] width 163 height 31
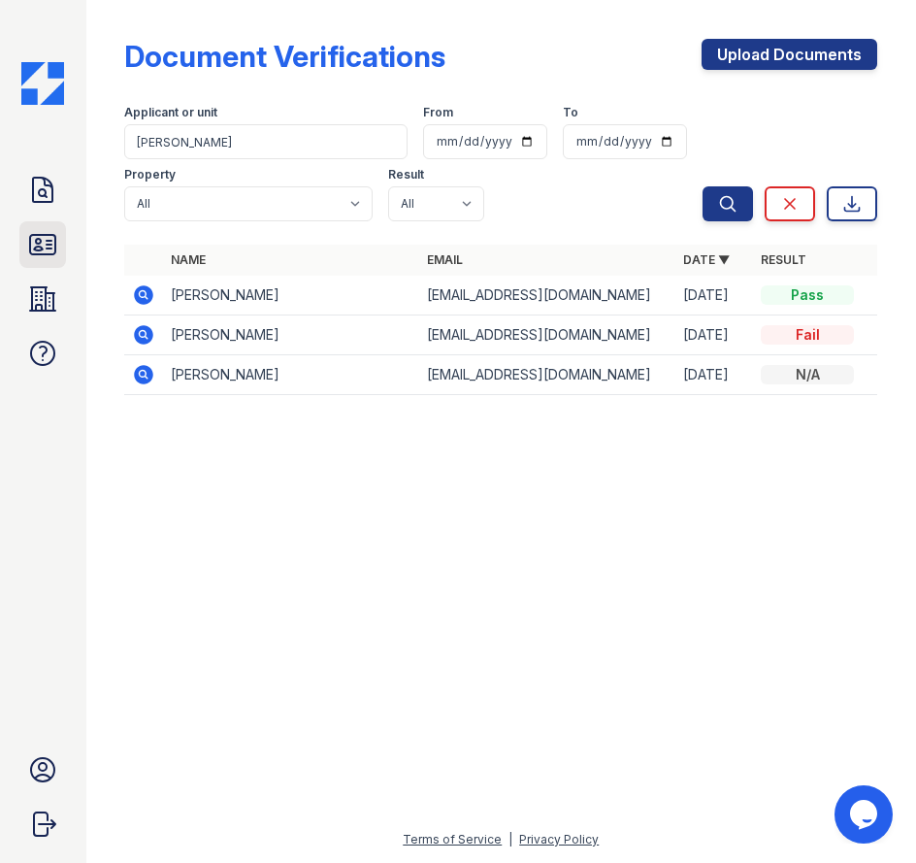
click at [44, 231] on icon at bounding box center [42, 244] width 31 height 31
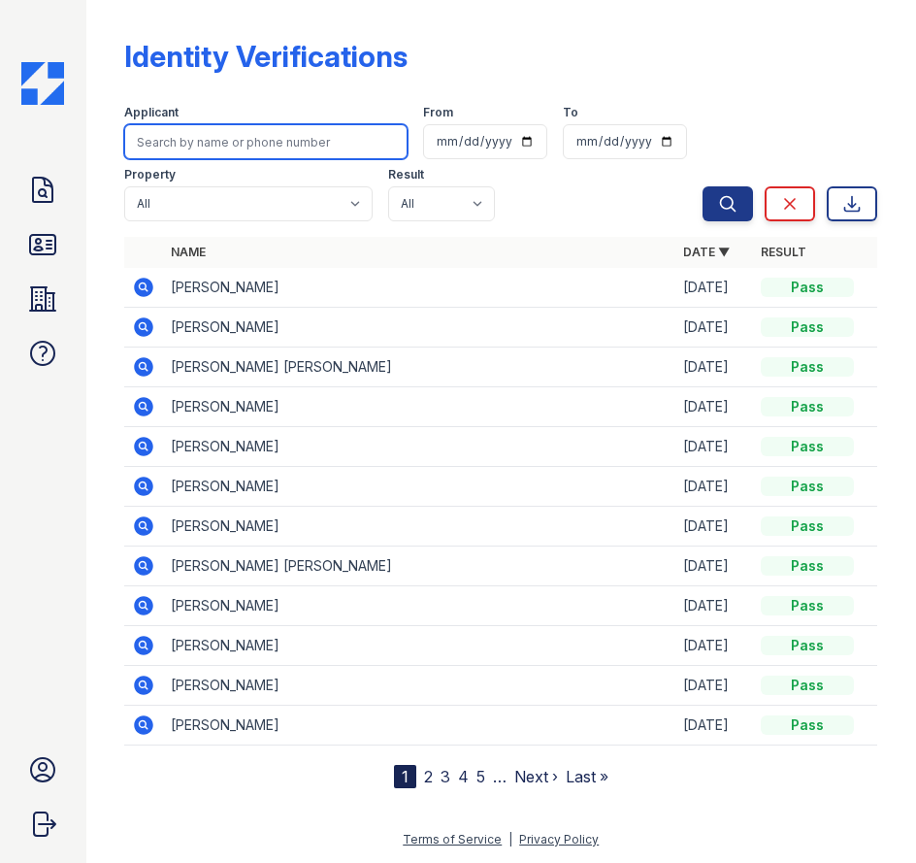
click at [279, 135] on input "search" at bounding box center [265, 141] width 283 height 35
type input "[PERSON_NAME]"
click at [703, 186] on button "Search" at bounding box center [728, 203] width 50 height 35
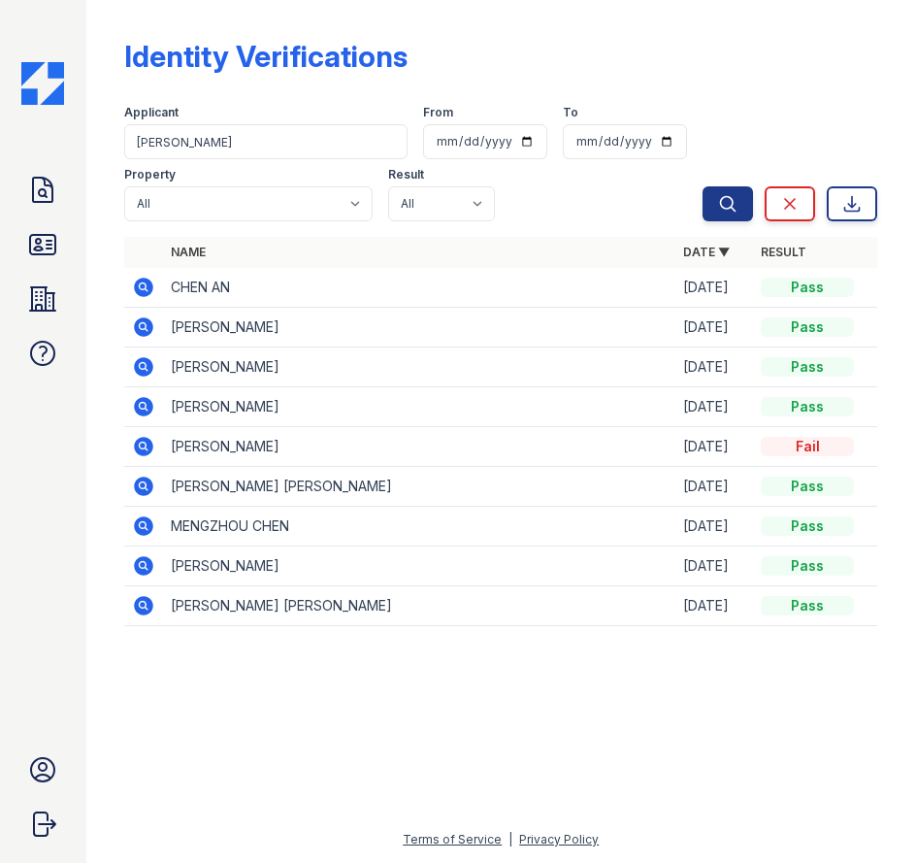
click at [140, 328] on icon at bounding box center [143, 326] width 23 height 23
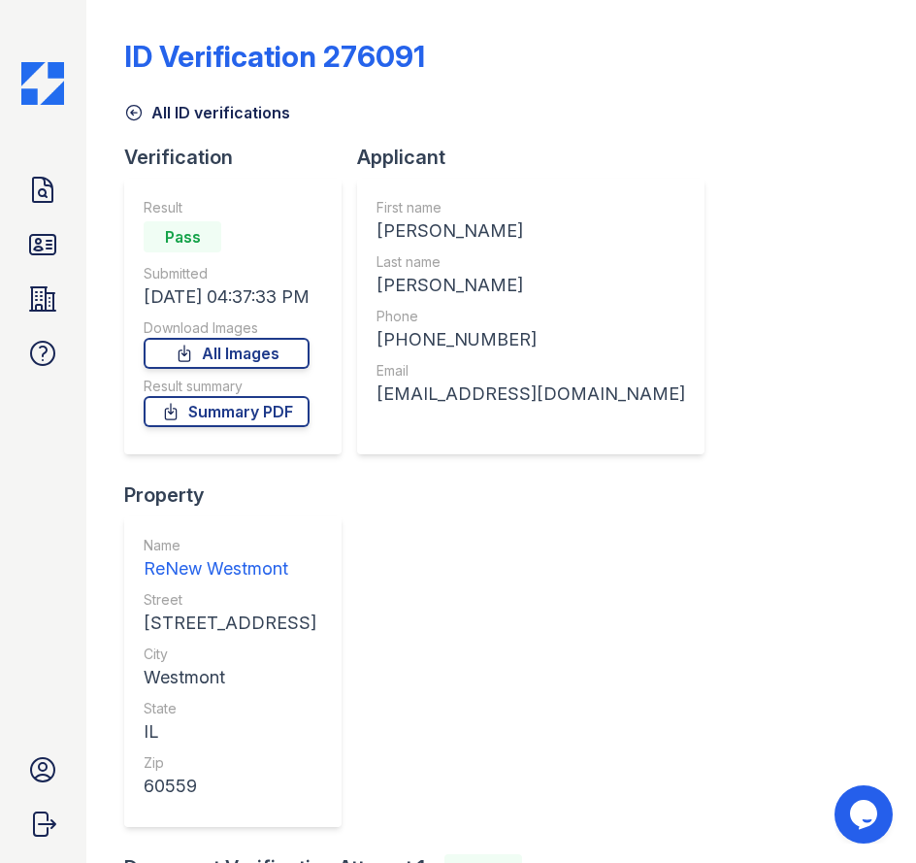
click at [246, 428] on div "Result Pass Submitted 07/30/25 04:37:33 PM Download Images All Images Result su…" at bounding box center [227, 316] width 166 height 237
click at [247, 400] on link "Summary PDF" at bounding box center [227, 411] width 166 height 31
click at [246, 412] on link "Summary PDF" at bounding box center [227, 411] width 166 height 31
click at [164, 359] on link "All Images" at bounding box center [227, 353] width 166 height 31
